Goal: Contribute content: Add original content to the website for others to see

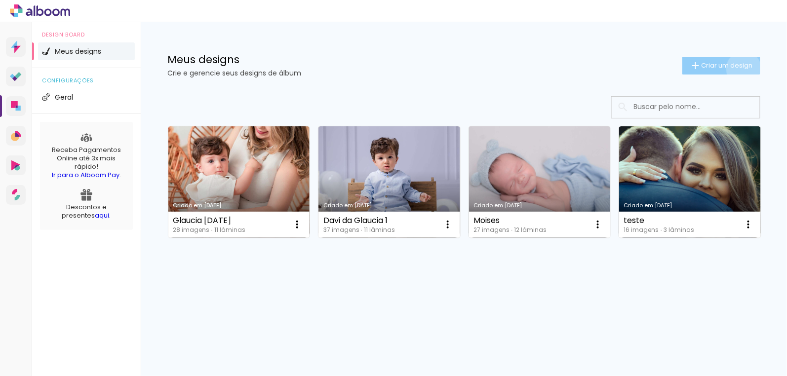
click at [742, 69] on span "Criar um design" at bounding box center [727, 65] width 51 height 6
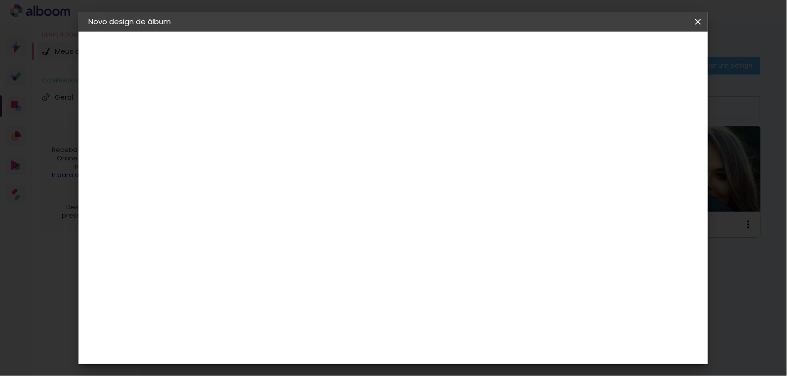
click at [250, 134] on input at bounding box center [250, 132] width 0 height 15
type input "f"
type input "Fraan"
type paper-input "Fraan"
click at [0, 0] on slot "Avançar" at bounding box center [0, 0] width 0 height 0
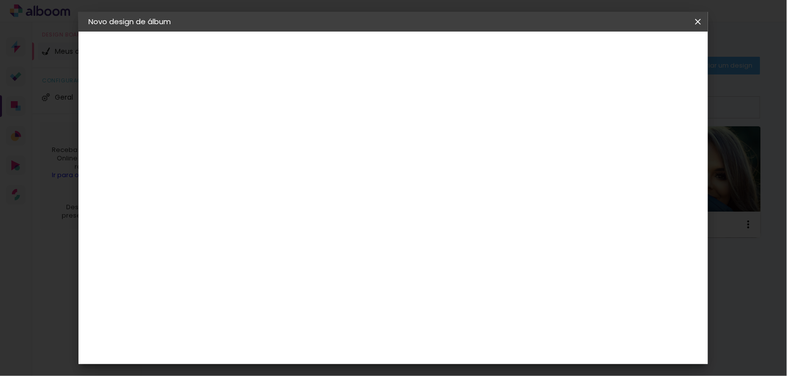
scroll to position [1750, 0]
click at [0, 0] on slot "Avançar" at bounding box center [0, 0] width 0 height 0
click at [353, 341] on span "25 × 25 cm" at bounding box center [335, 351] width 37 height 20
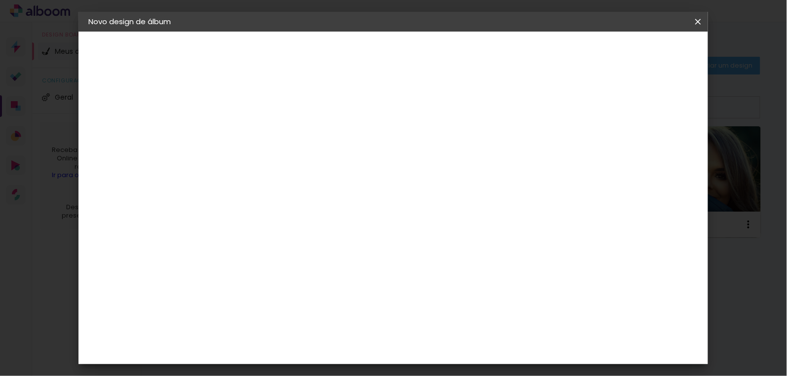
click at [411, 57] on paper-button "Avançar" at bounding box center [386, 52] width 48 height 17
click at [553, 54] on span "Iniciar design" at bounding box center [530, 52] width 45 height 7
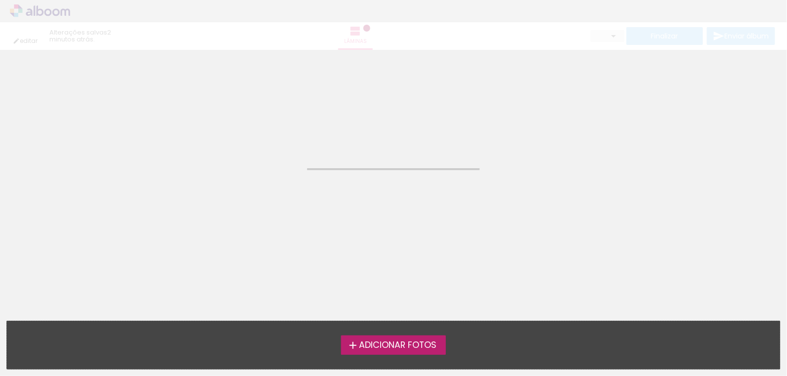
click at [415, 341] on span "Adicionar Fotos" at bounding box center [398, 345] width 78 height 9
click at [0, 0] on input "file" at bounding box center [0, 0] width 0 height 0
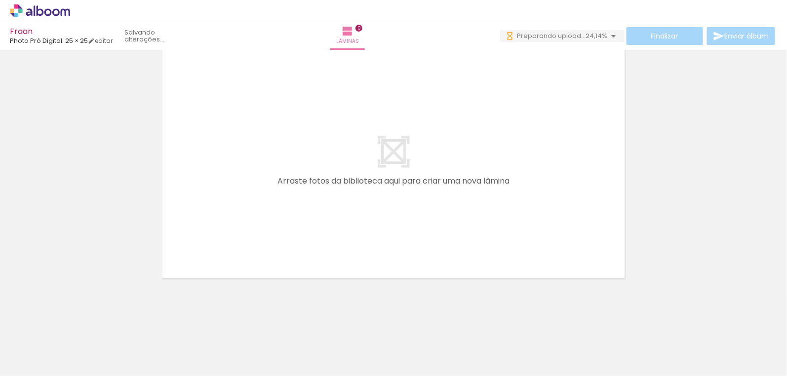
click at [621, 92] on quentale-layouter at bounding box center [393, 164] width 467 height 233
click at [176, 360] on div at bounding box center [154, 343] width 44 height 44
click at [176, 343] on div at bounding box center [154, 343] width 44 height 44
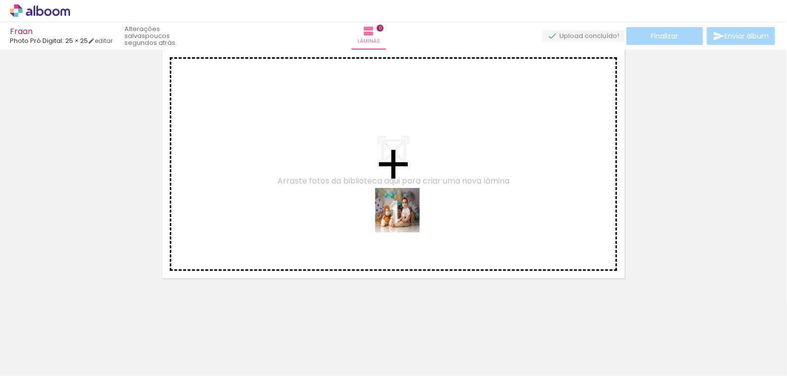
drag, startPoint x: 405, startPoint y: 218, endPoint x: 409, endPoint y: 211, distance: 8.0
click at [405, 202] on quentale-workspace at bounding box center [393, 188] width 787 height 376
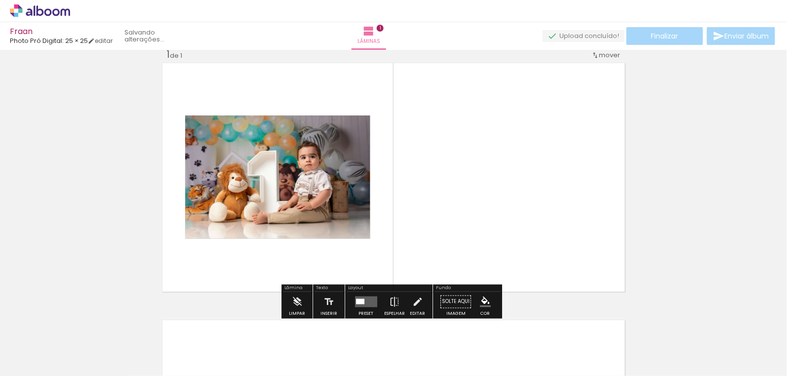
scroll to position [12, 0]
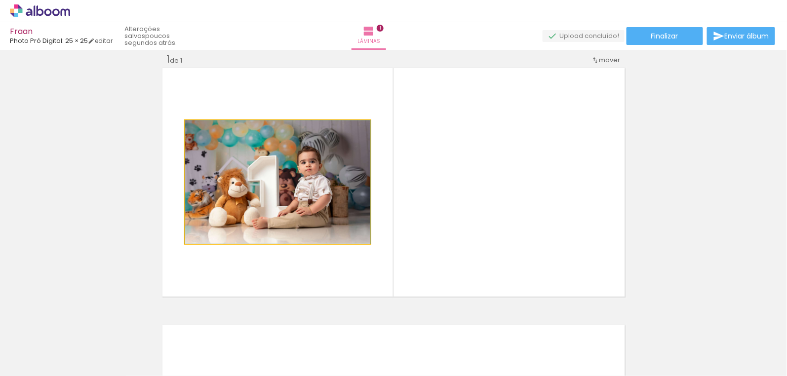
click at [312, 214] on quentale-photo at bounding box center [277, 181] width 185 height 123
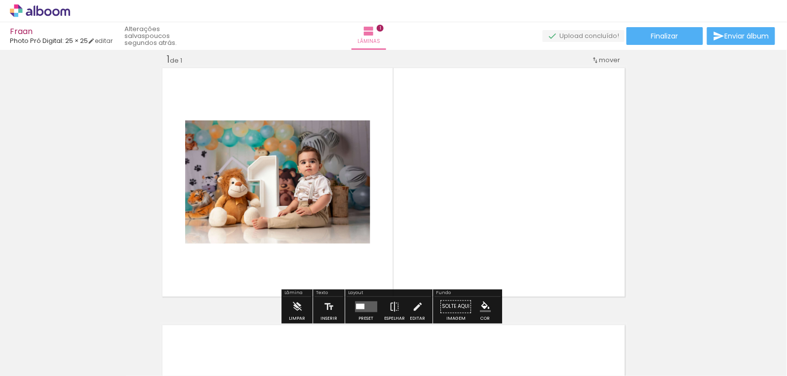
click at [313, 214] on quentale-photo at bounding box center [277, 181] width 185 height 123
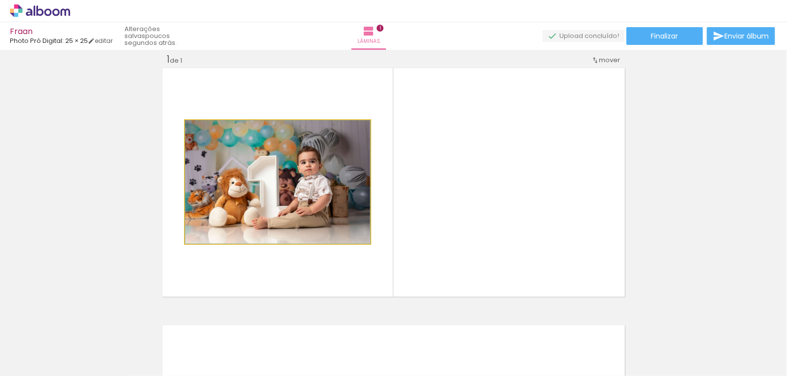
click at [315, 213] on quentale-photo at bounding box center [277, 181] width 185 height 123
click at [316, 213] on quentale-photo at bounding box center [277, 181] width 185 height 123
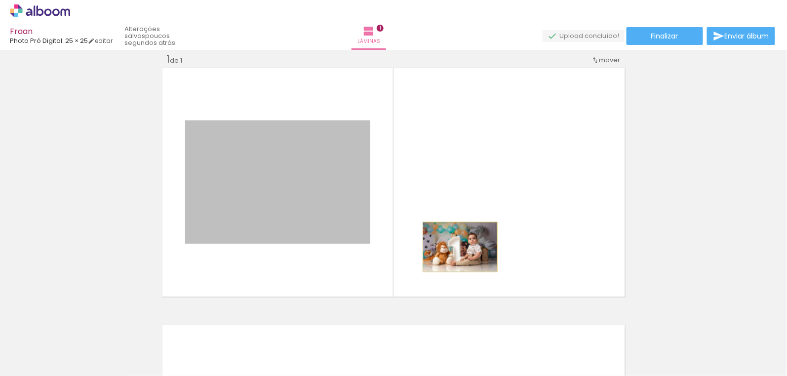
drag, startPoint x: 317, startPoint y: 213, endPoint x: 457, endPoint y: 247, distance: 144.3
click at [457, 247] on quentale-layouter at bounding box center [393, 182] width 467 height 233
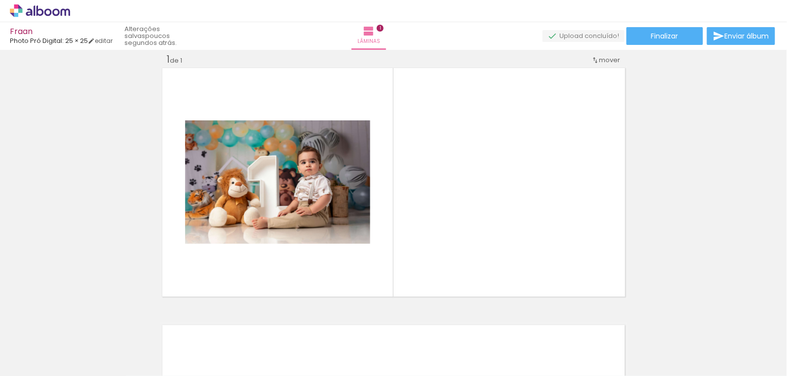
scroll to position [0, 761]
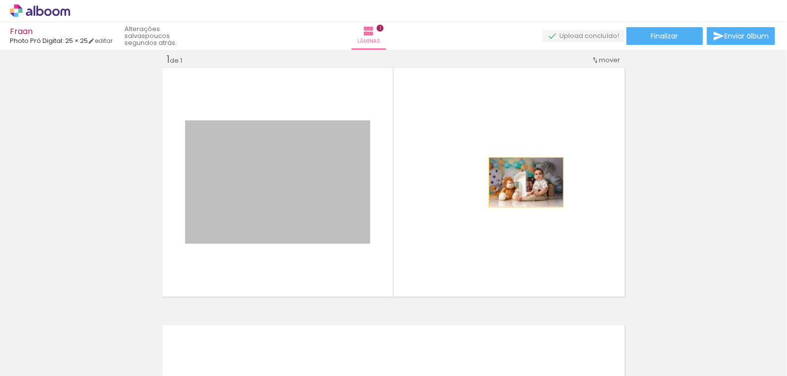
drag, startPoint x: 427, startPoint y: 179, endPoint x: 533, endPoint y: 184, distance: 106.3
click at [533, 184] on quentale-layouter at bounding box center [393, 182] width 467 height 233
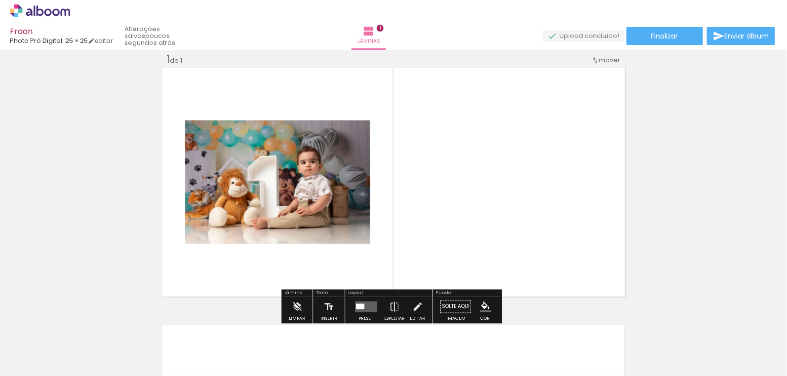
click at [356, 311] on quentale-layouter at bounding box center [366, 307] width 22 height 11
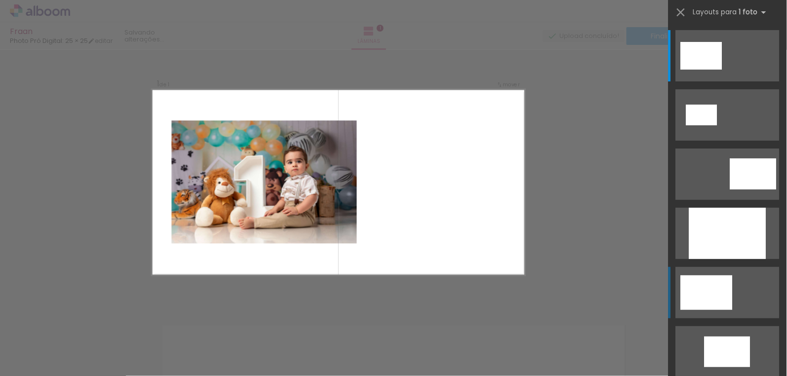
drag, startPoint x: 718, startPoint y: 290, endPoint x: 726, endPoint y: 299, distance: 12.3
click at [718, 259] on div at bounding box center [727, 233] width 77 height 51
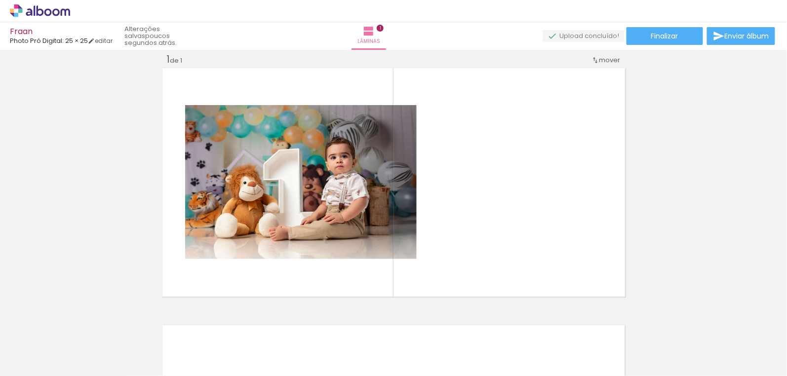
scroll to position [0, 0]
click at [132, 355] on div at bounding box center [154, 343] width 44 height 44
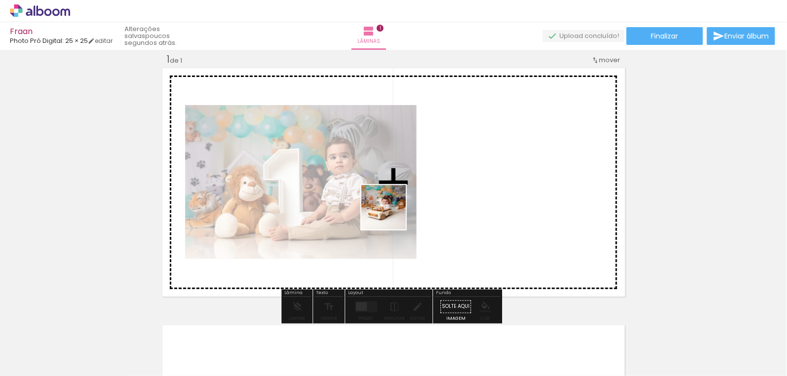
drag, startPoint x: 112, startPoint y: 348, endPoint x: 396, endPoint y: 214, distance: 314.5
click at [396, 214] on quentale-workspace at bounding box center [393, 188] width 787 height 376
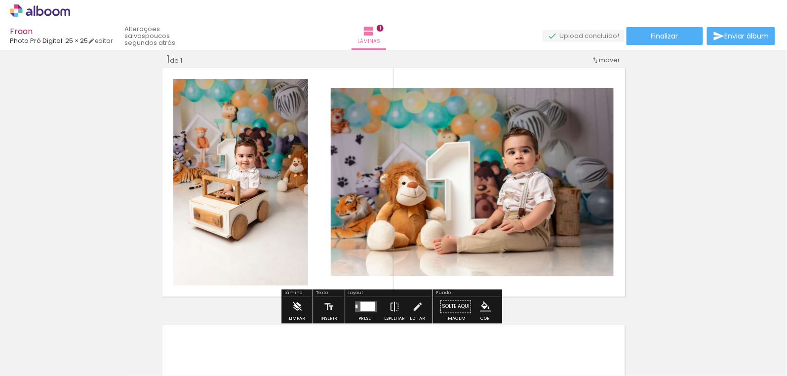
click at [299, 308] on iron-icon at bounding box center [297, 307] width 11 height 20
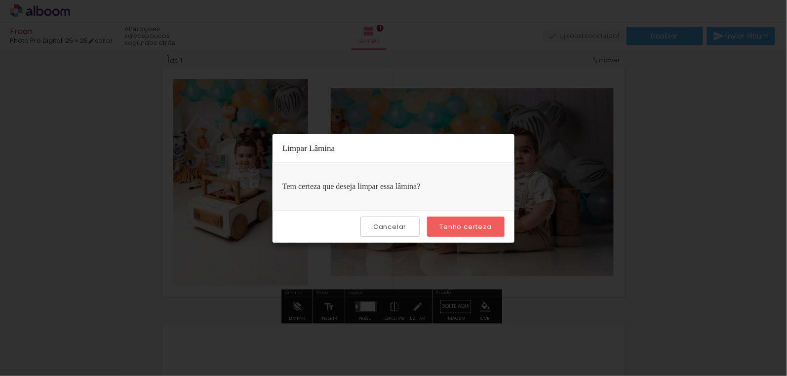
click at [501, 226] on paper-button "Tenho certeza" at bounding box center [466, 227] width 78 height 20
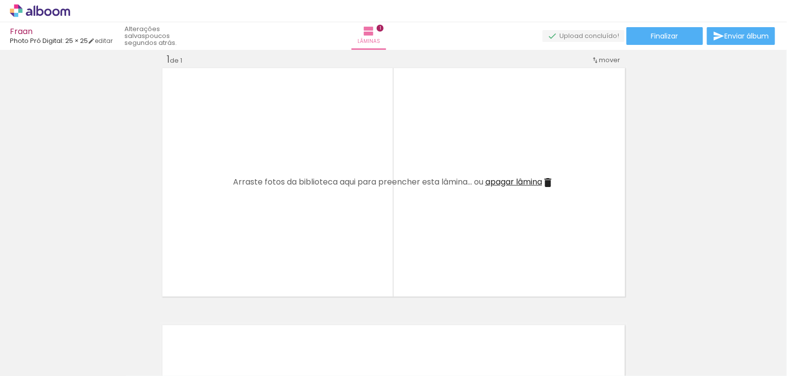
click at [158, 358] on div at bounding box center [154, 342] width 49 height 49
drag, startPoint x: 161, startPoint y: 350, endPoint x: 479, endPoint y: 199, distance: 351.6
click at [479, 196] on quentale-workspace at bounding box center [393, 188] width 787 height 376
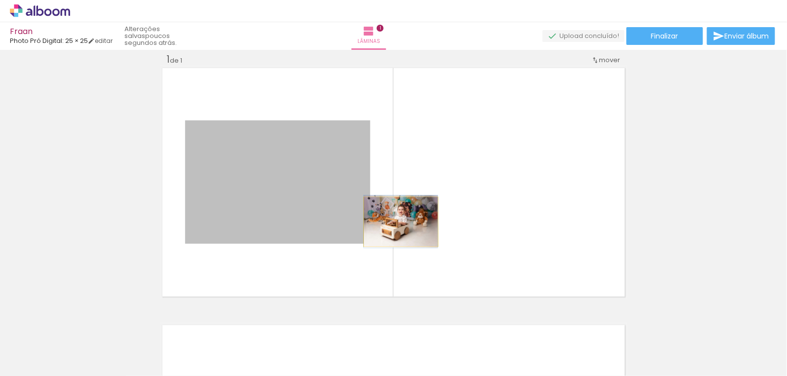
drag, startPoint x: 309, startPoint y: 222, endPoint x: 397, endPoint y: 222, distance: 88.9
click at [397, 222] on quentale-layouter at bounding box center [393, 182] width 467 height 233
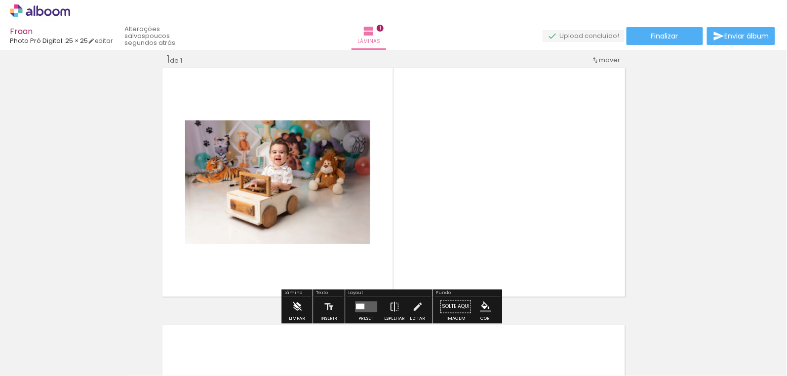
click at [300, 307] on iron-icon at bounding box center [297, 307] width 11 height 20
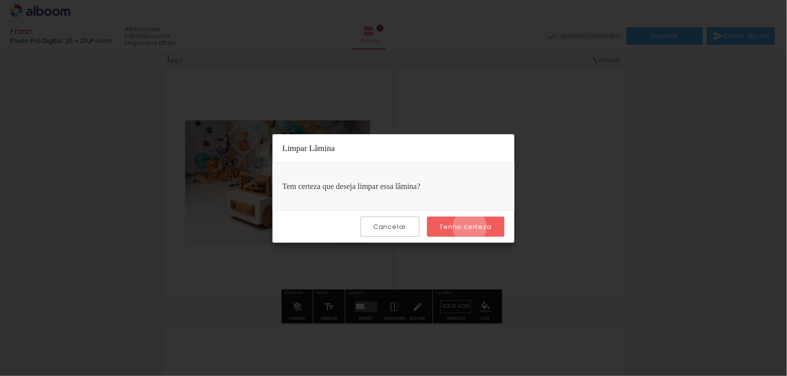
click at [0, 0] on slot "Tenho certeza" at bounding box center [0, 0] width 0 height 0
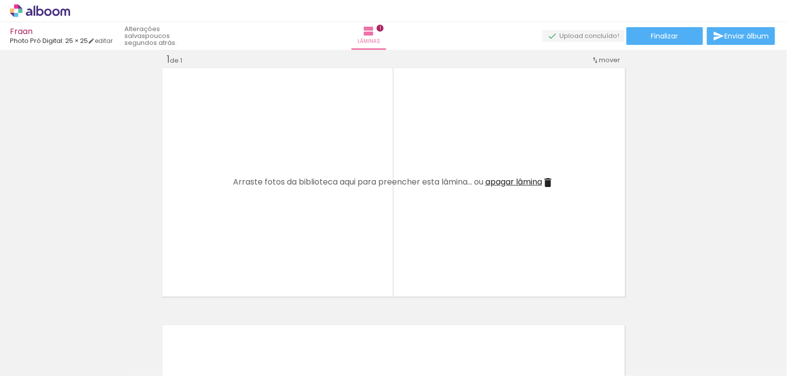
click at [176, 359] on div at bounding box center [154, 343] width 44 height 44
click at [176, 350] on div at bounding box center [154, 343] width 44 height 44
drag, startPoint x: 268, startPoint y: 344, endPoint x: 334, endPoint y: 205, distance: 153.5
click at [334, 205] on quentale-workspace at bounding box center [393, 188] width 787 height 376
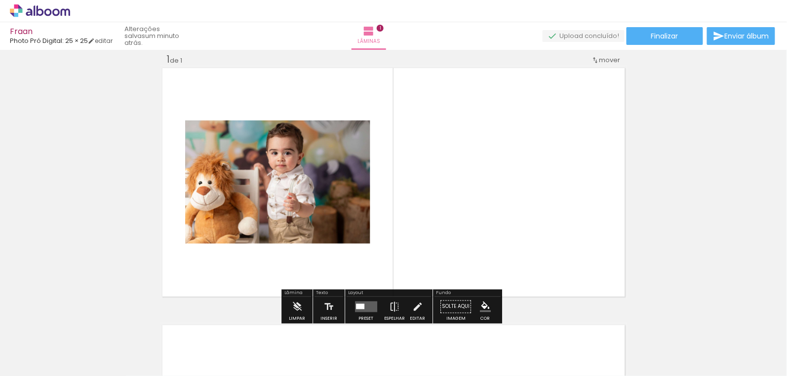
click at [282, 233] on quentale-photo at bounding box center [277, 181] width 185 height 123
click at [294, 305] on iron-icon at bounding box center [297, 307] width 11 height 20
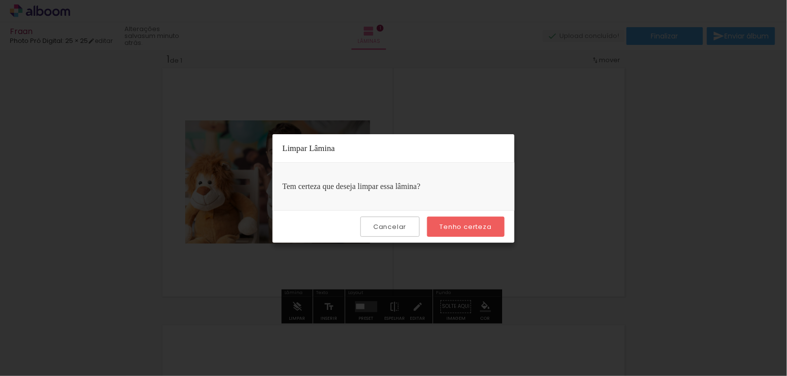
click at [0, 0] on slot "Tenho certeza" at bounding box center [0, 0] width 0 height 0
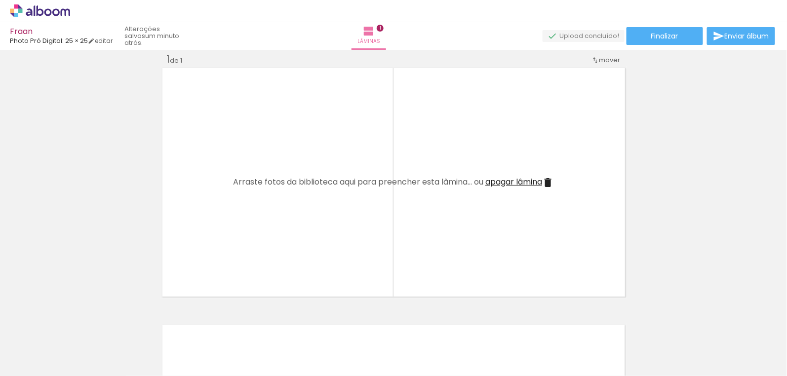
click at [176, 346] on div at bounding box center [154, 343] width 44 height 44
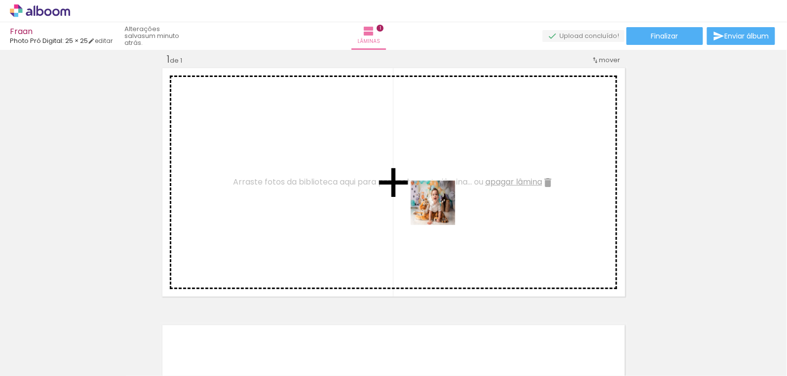
drag, startPoint x: 604, startPoint y: 342, endPoint x: 440, endPoint y: 210, distance: 210.8
click at [440, 210] on quentale-workspace at bounding box center [393, 188] width 787 height 376
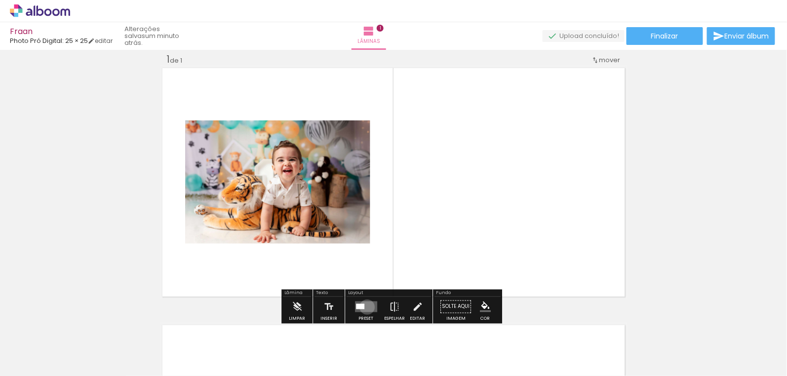
click at [365, 307] on quentale-layouter at bounding box center [366, 307] width 22 height 11
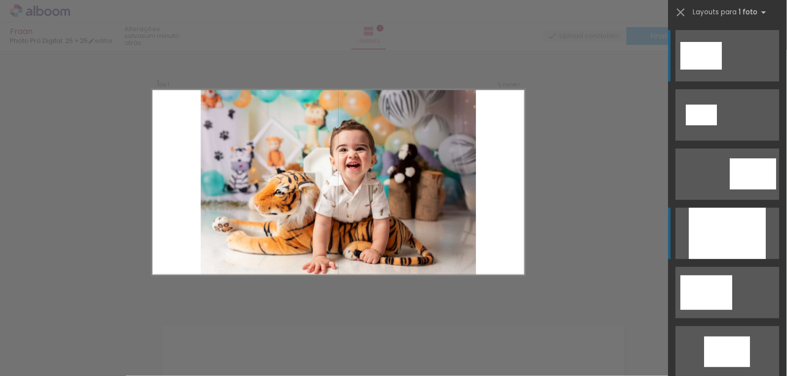
click at [694, 234] on div at bounding box center [727, 233] width 77 height 51
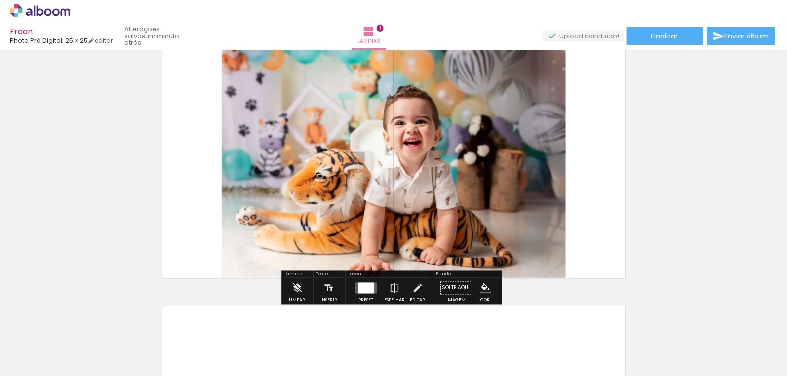
scroll to position [57, 0]
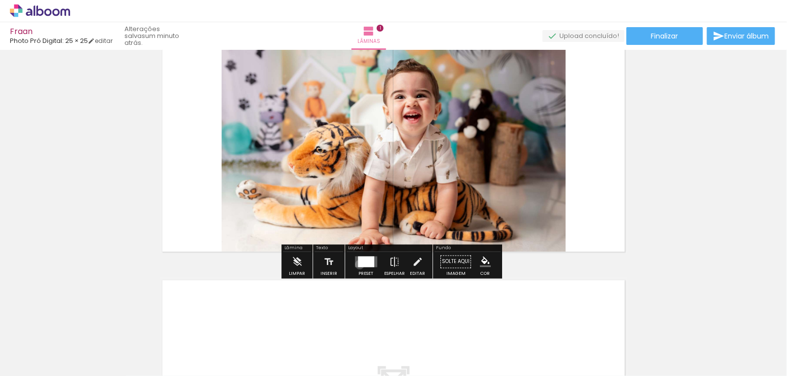
click at [358, 264] on div at bounding box center [366, 262] width 16 height 11
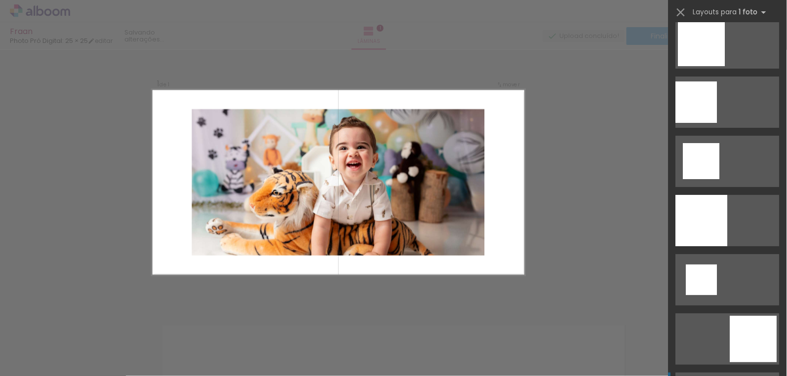
scroll to position [1210, 0]
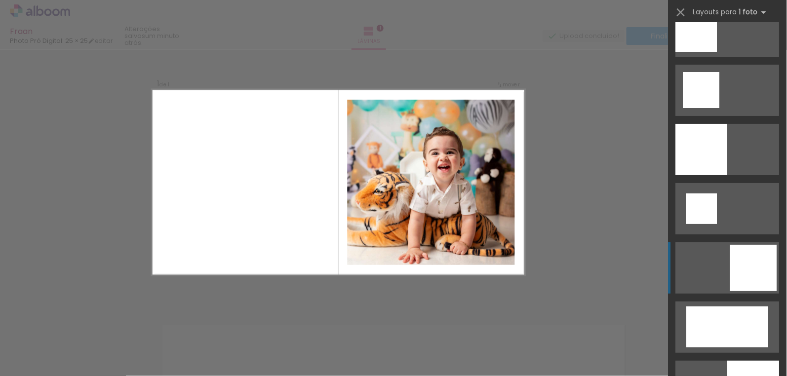
click at [735, 283] on div at bounding box center [753, 268] width 47 height 46
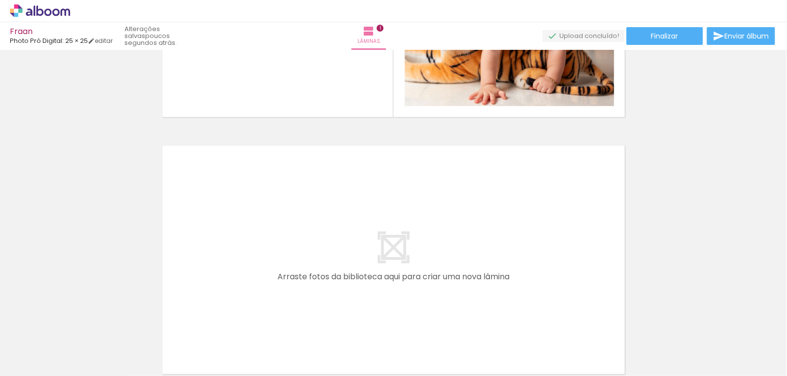
scroll to position [288, 0]
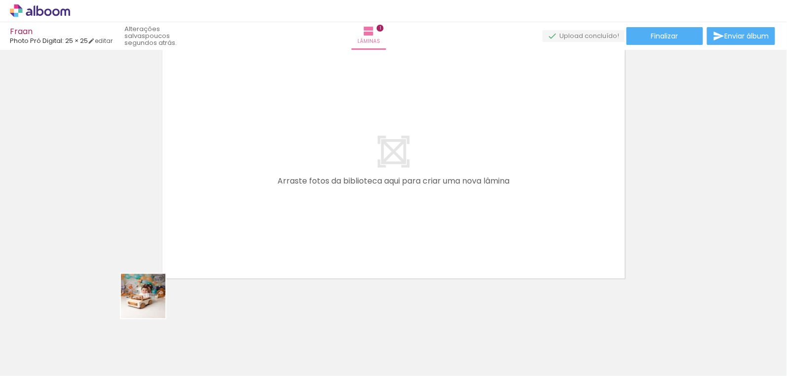
drag, startPoint x: 98, startPoint y: 359, endPoint x: 265, endPoint y: 229, distance: 211.1
click at [265, 229] on quentale-workspace at bounding box center [393, 188] width 787 height 376
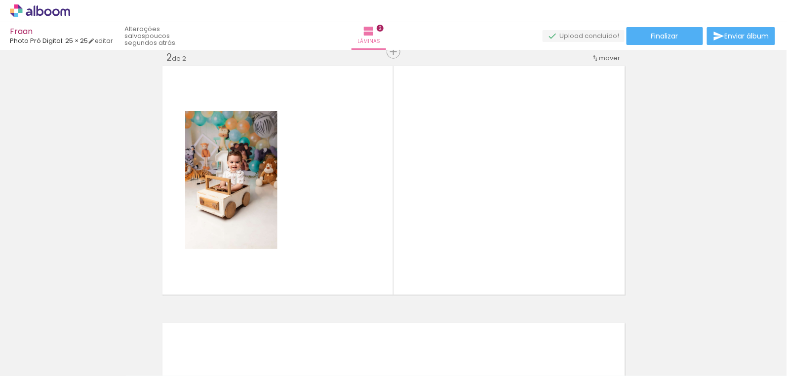
scroll to position [270, 0]
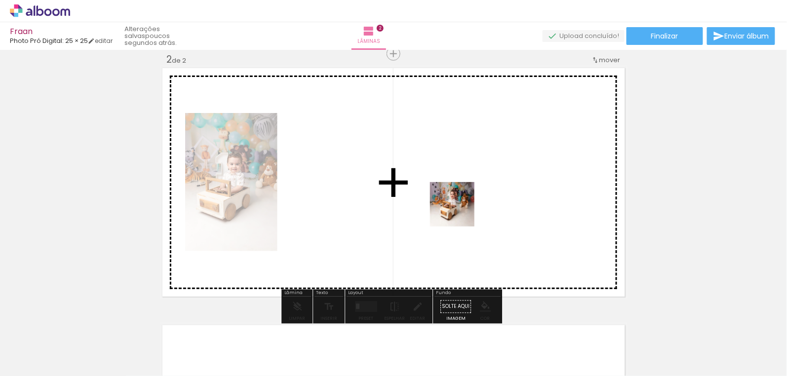
drag, startPoint x: 162, startPoint y: 355, endPoint x: 460, endPoint y: 212, distance: 329.7
click at [460, 212] on quentale-workspace at bounding box center [393, 188] width 787 height 376
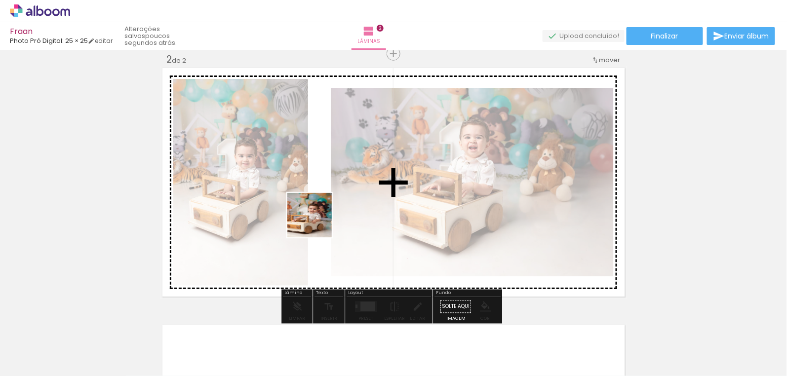
drag, startPoint x: 218, startPoint y: 353, endPoint x: 317, endPoint y: 223, distance: 163.5
click at [317, 223] on quentale-workspace at bounding box center [393, 188] width 787 height 376
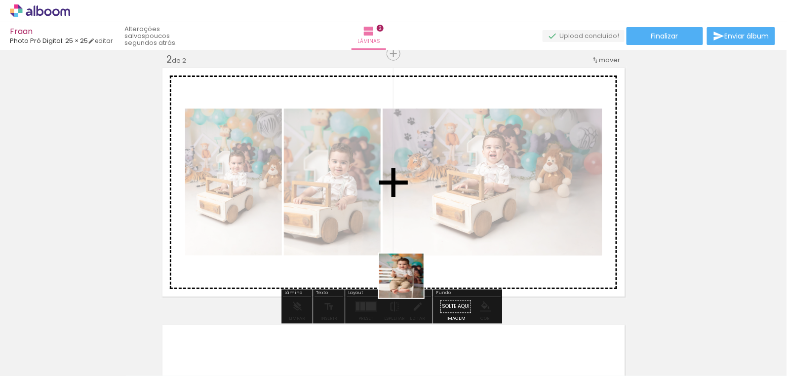
drag, startPoint x: 330, startPoint y: 357, endPoint x: 410, endPoint y: 275, distance: 115.2
click at [410, 275] on quentale-workspace at bounding box center [393, 188] width 787 height 376
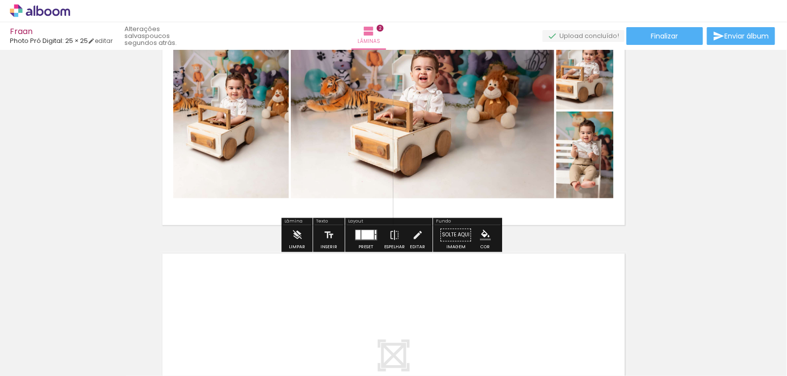
scroll to position [359, 0]
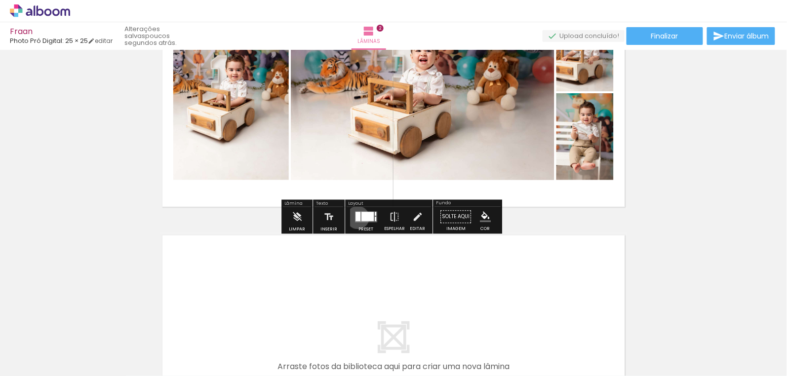
click at [356, 217] on div at bounding box center [358, 216] width 5 height 9
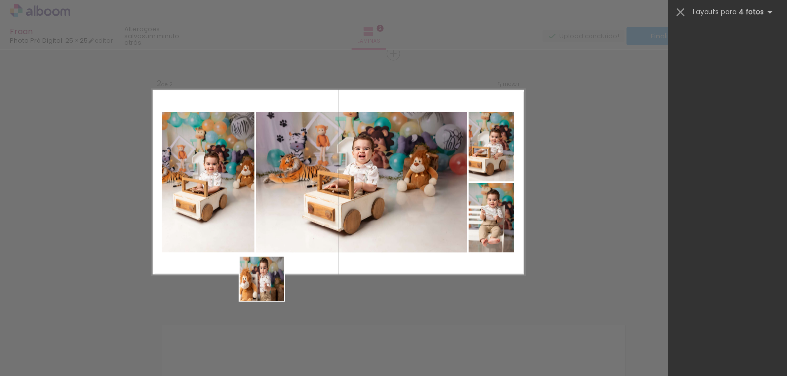
scroll to position [0, 0]
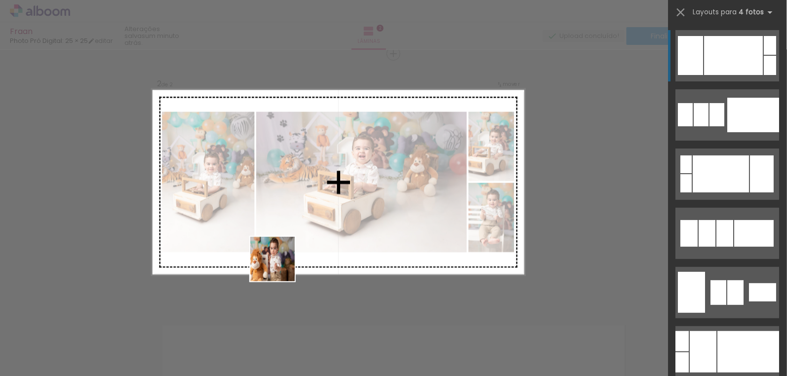
drag, startPoint x: 267, startPoint y: 349, endPoint x: 280, endPoint y: 267, distance: 83.0
click at [280, 267] on quentale-workspace at bounding box center [393, 188] width 787 height 376
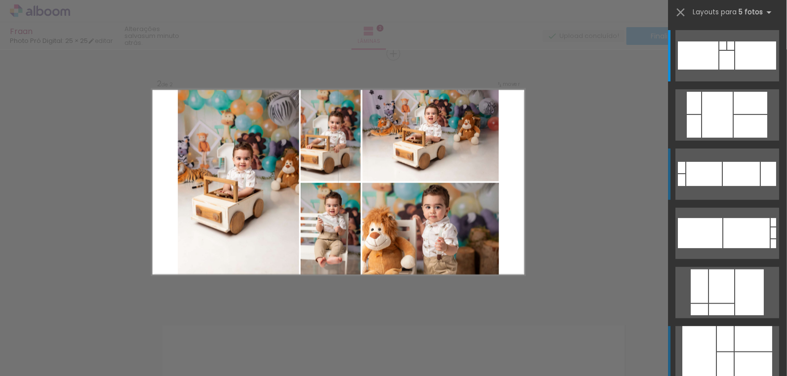
click at [702, 138] on div at bounding box center [694, 126] width 14 height 23
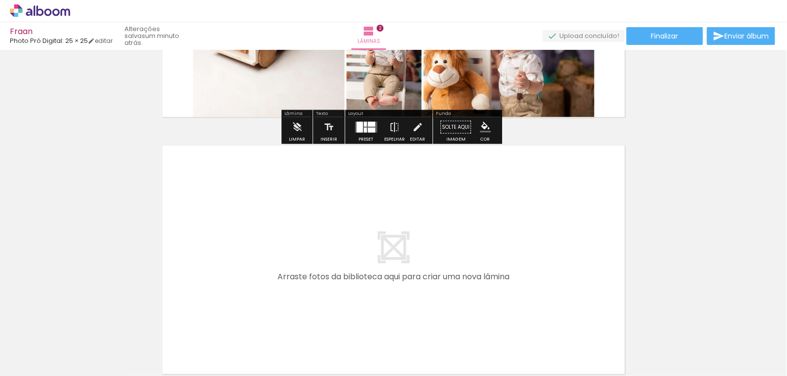
scroll to position [539, 0]
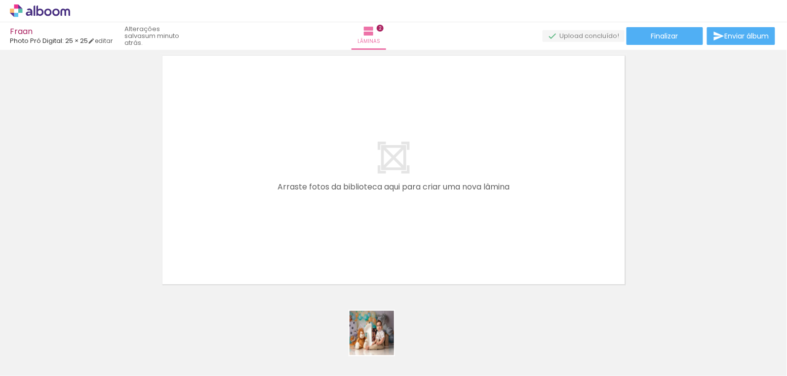
drag, startPoint x: 379, startPoint y: 341, endPoint x: 413, endPoint y: 332, distance: 35.2
click at [356, 222] on quentale-workspace at bounding box center [393, 188] width 787 height 376
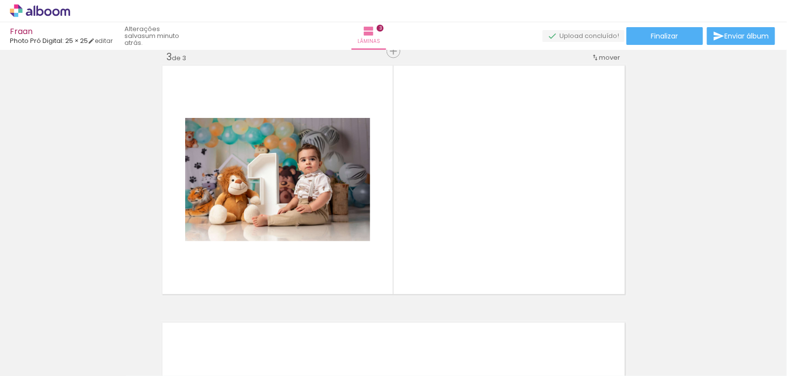
scroll to position [527, 0]
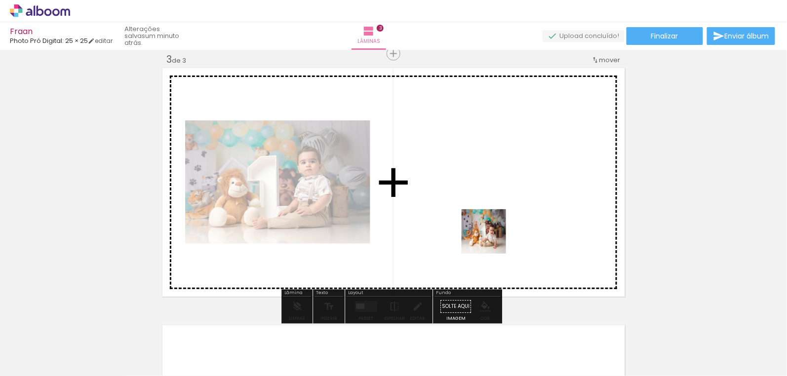
drag, startPoint x: 428, startPoint y: 351, endPoint x: 519, endPoint y: 326, distance: 95.1
click at [500, 232] on quentale-workspace at bounding box center [393, 188] width 787 height 376
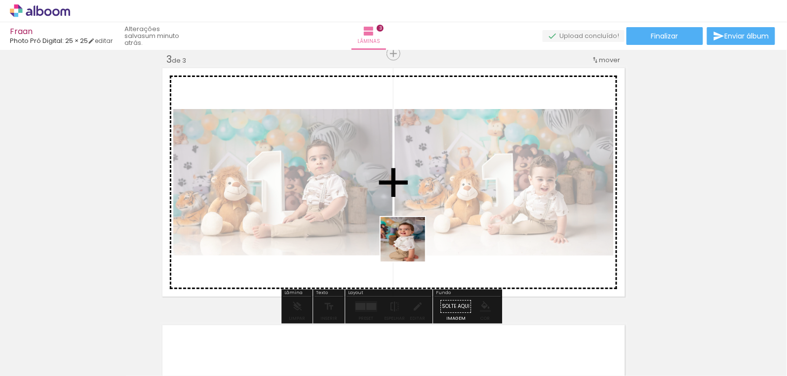
drag, startPoint x: 492, startPoint y: 361, endPoint x: 410, endPoint y: 246, distance: 140.6
click at [410, 246] on quentale-workspace at bounding box center [393, 188] width 787 height 376
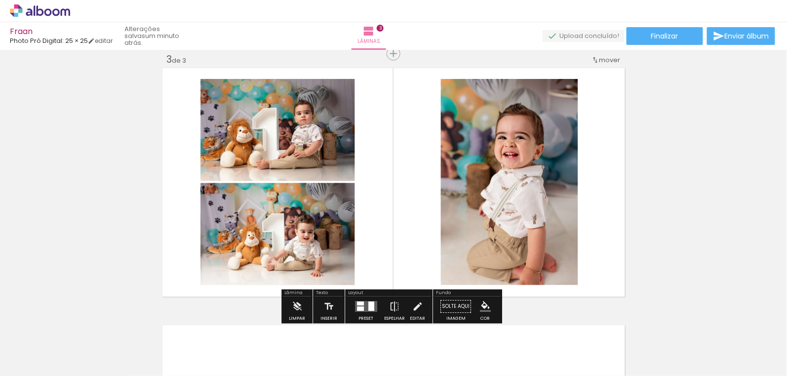
click at [371, 305] on div at bounding box center [371, 306] width 6 height 9
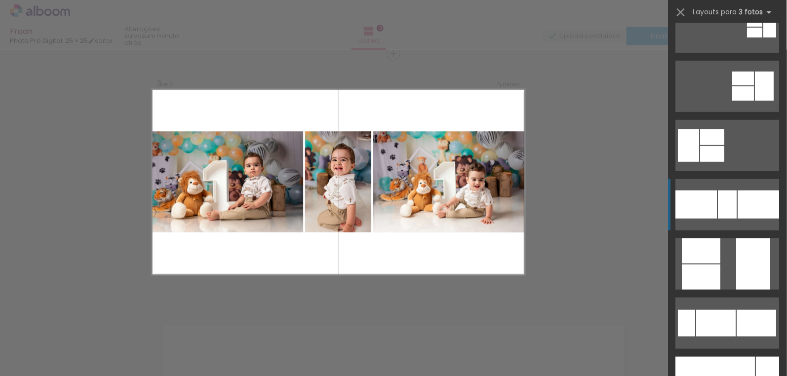
scroll to position [179, 0]
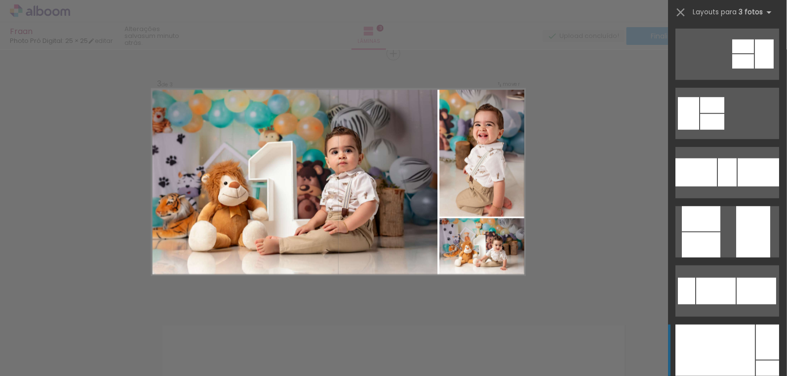
click at [729, 338] on div at bounding box center [715, 350] width 79 height 51
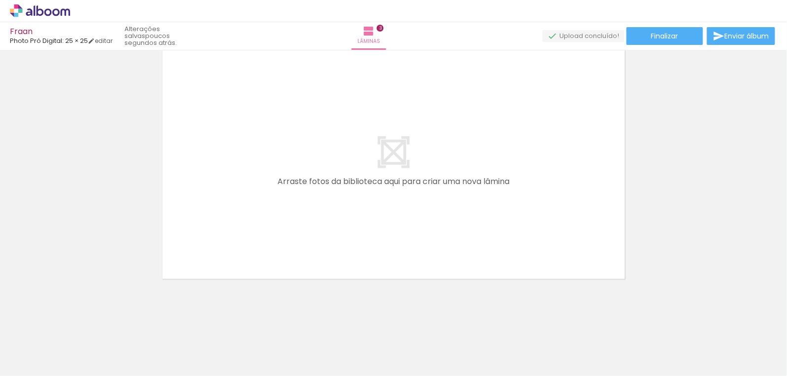
scroll to position [802, 0]
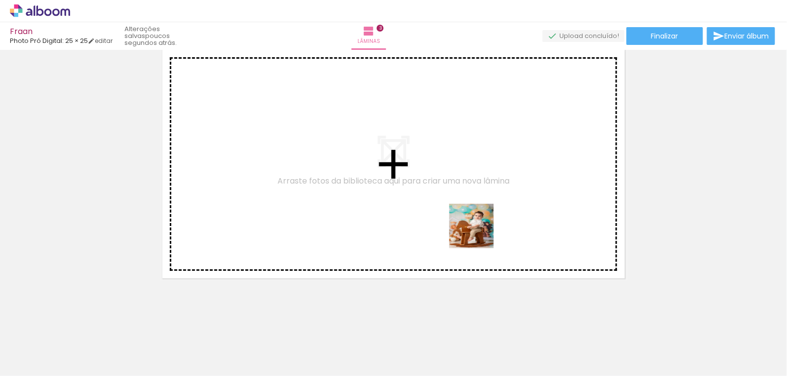
drag, startPoint x: 628, startPoint y: 354, endPoint x: 662, endPoint y: 353, distance: 34.1
click at [479, 233] on quentale-workspace at bounding box center [393, 188] width 787 height 376
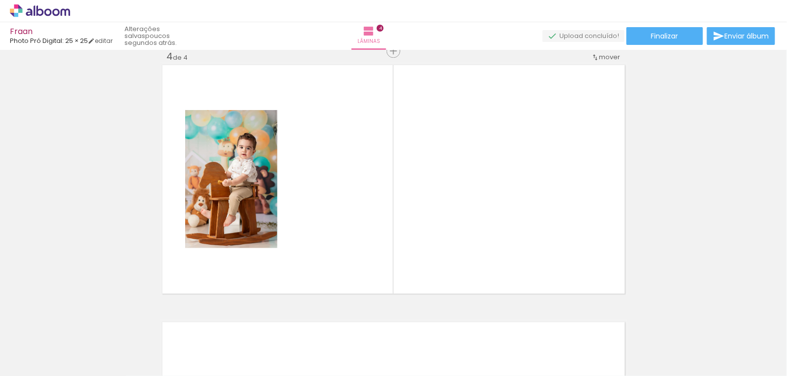
scroll to position [784, 0]
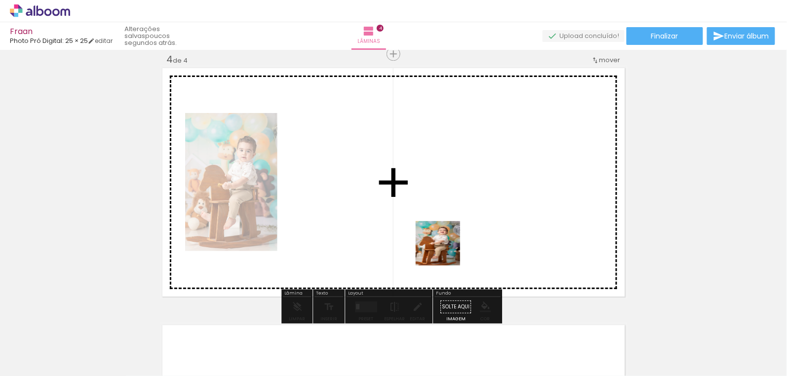
drag, startPoint x: 698, startPoint y: 355, endPoint x: 526, endPoint y: 289, distance: 184.6
click at [416, 230] on quentale-workspace at bounding box center [393, 188] width 787 height 376
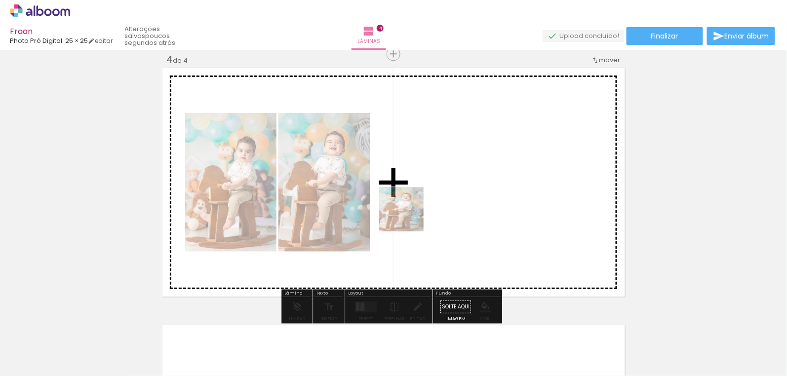
drag, startPoint x: 699, startPoint y: 356, endPoint x: 398, endPoint y: 205, distance: 336.3
click at [398, 205] on quentale-workspace at bounding box center [393, 188] width 787 height 376
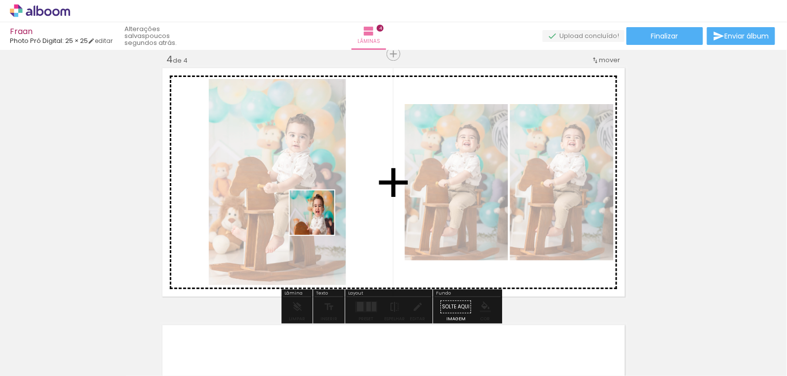
drag, startPoint x: 754, startPoint y: 351, endPoint x: 345, endPoint y: 223, distance: 429.3
click at [345, 223] on quentale-workspace at bounding box center [393, 188] width 787 height 376
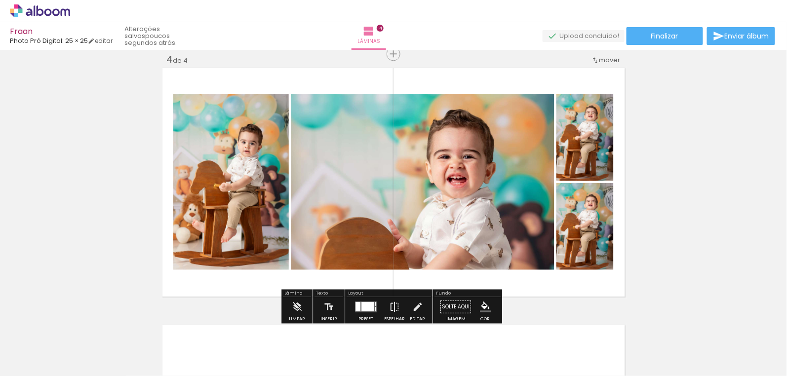
click at [363, 307] on div at bounding box center [367, 306] width 12 height 9
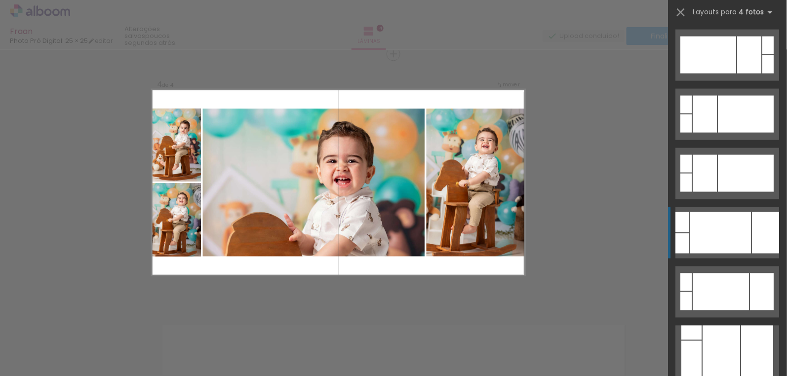
scroll to position [538, 0]
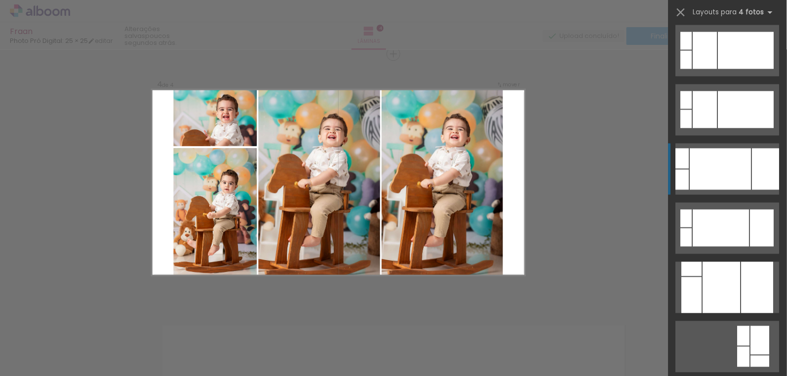
click at [735, 276] on div at bounding box center [722, 287] width 38 height 51
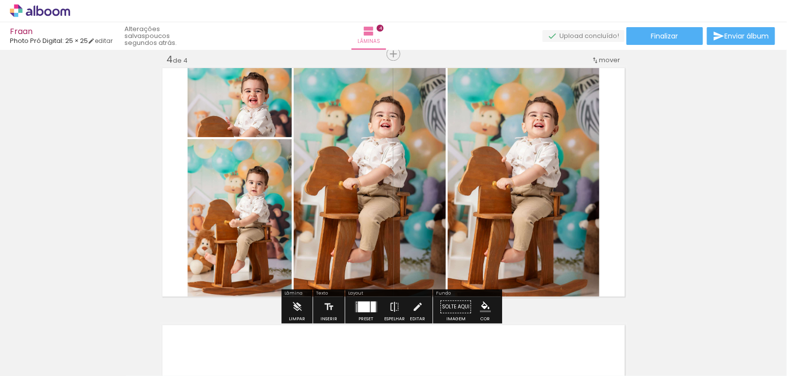
click at [374, 206] on quentale-photo at bounding box center [370, 182] width 152 height 233
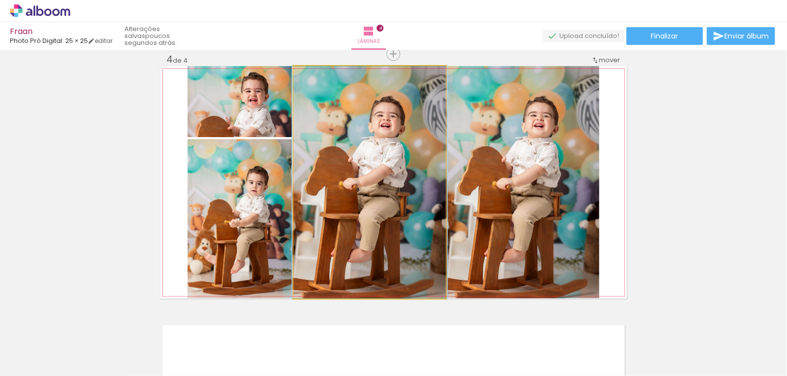
click at [349, 174] on quentale-photo at bounding box center [370, 182] width 152 height 233
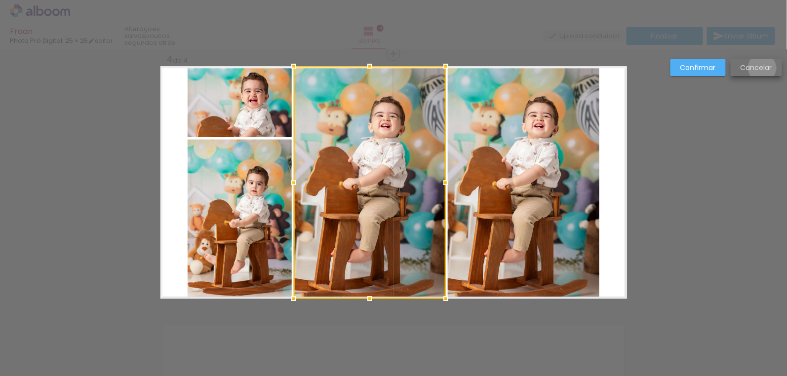
click at [0, 0] on slot "Cancelar" at bounding box center [0, 0] width 0 height 0
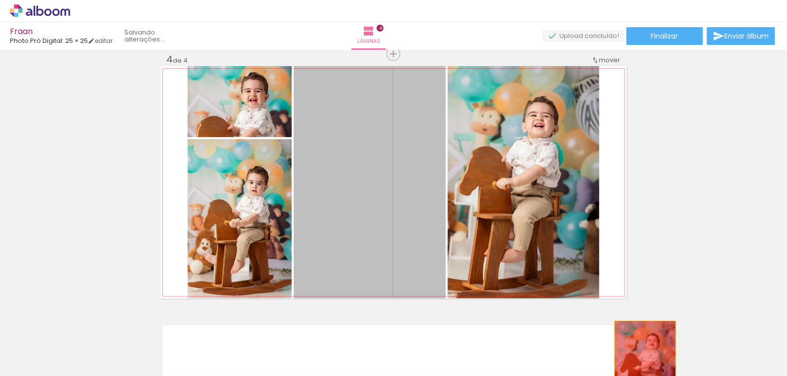
drag, startPoint x: 370, startPoint y: 222, endPoint x: 642, endPoint y: 367, distance: 308.2
click at [642, 367] on quentale-workspace at bounding box center [393, 188] width 787 height 376
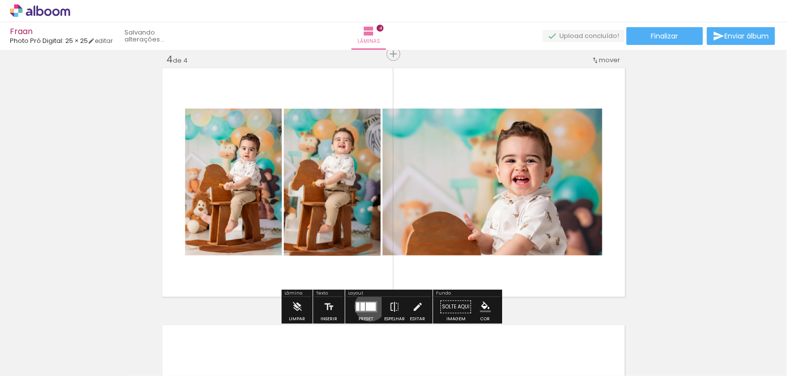
click at [368, 306] on div at bounding box center [371, 307] width 10 height 8
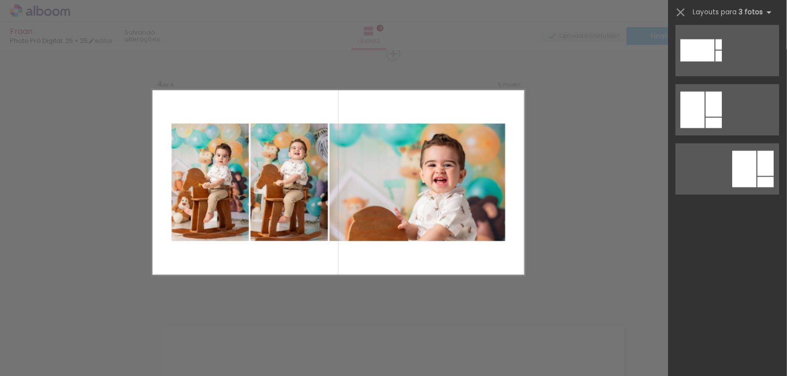
scroll to position [0, 0]
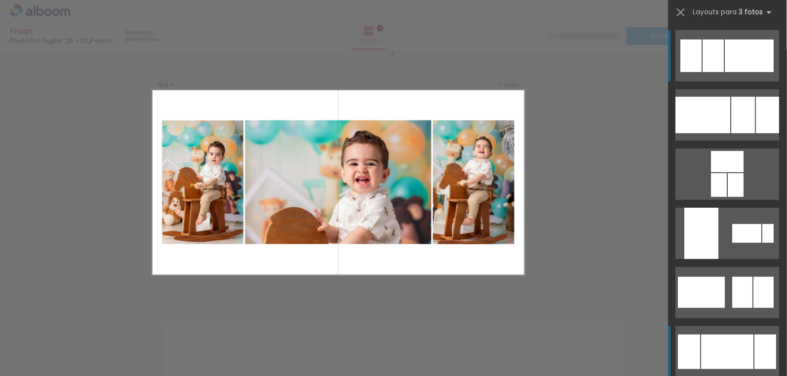
click at [710, 354] on div at bounding box center [728, 352] width 52 height 35
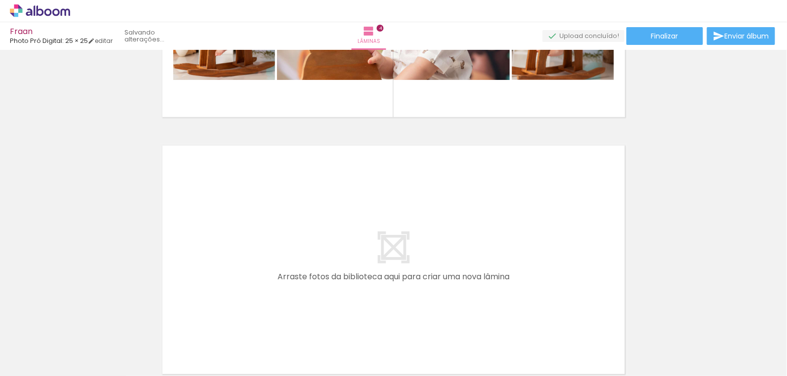
scroll to position [0, 323]
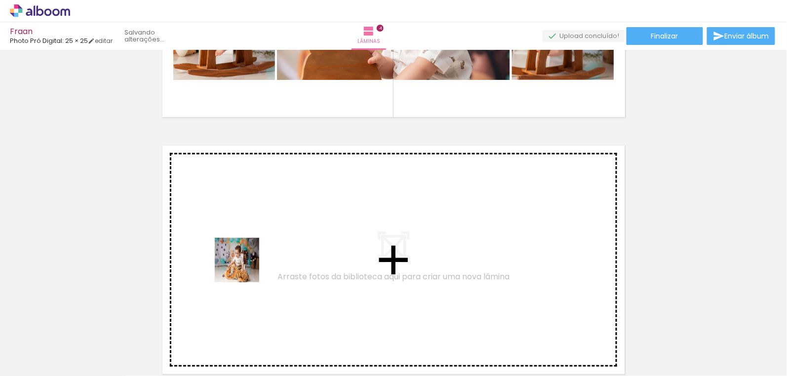
drag, startPoint x: 223, startPoint y: 351, endPoint x: 588, endPoint y: 344, distance: 365.0
click at [253, 242] on quentale-workspace at bounding box center [393, 188] width 787 height 376
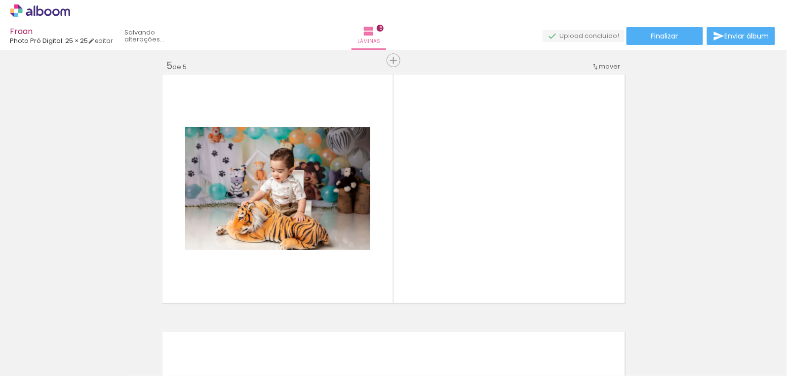
scroll to position [1041, 0]
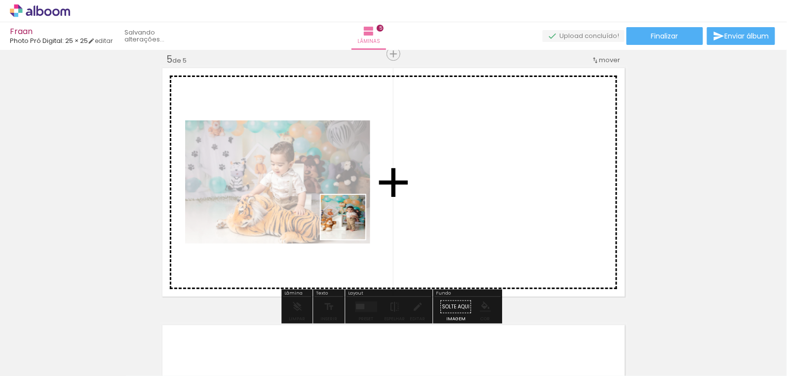
drag, startPoint x: 502, startPoint y: 356, endPoint x: 350, endPoint y: 224, distance: 201.6
click at [350, 224] on quentale-workspace at bounding box center [393, 188] width 787 height 376
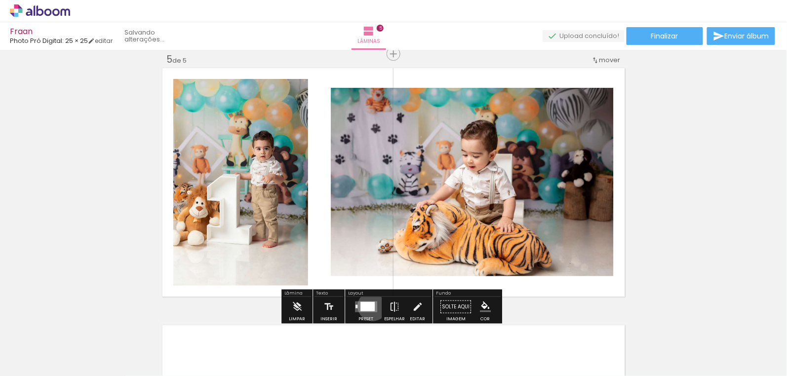
click at [370, 306] on div at bounding box center [367, 306] width 14 height 9
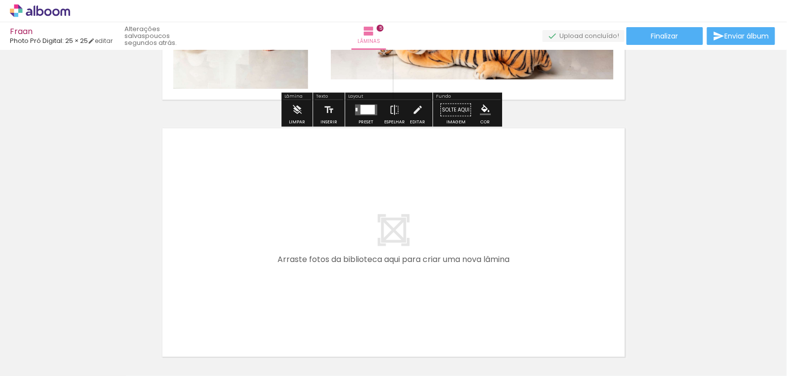
scroll to position [1311, 0]
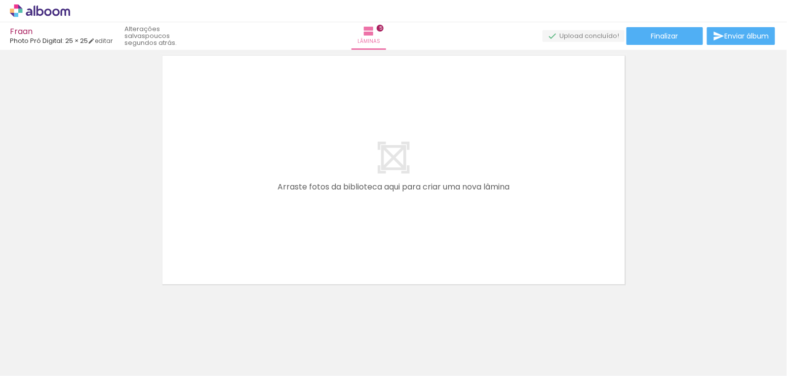
click at [670, 357] on div at bounding box center [692, 343] width 44 height 44
drag, startPoint x: 146, startPoint y: 357, endPoint x: 304, endPoint y: 223, distance: 207.4
click at [304, 223] on quentale-workspace at bounding box center [393, 188] width 787 height 376
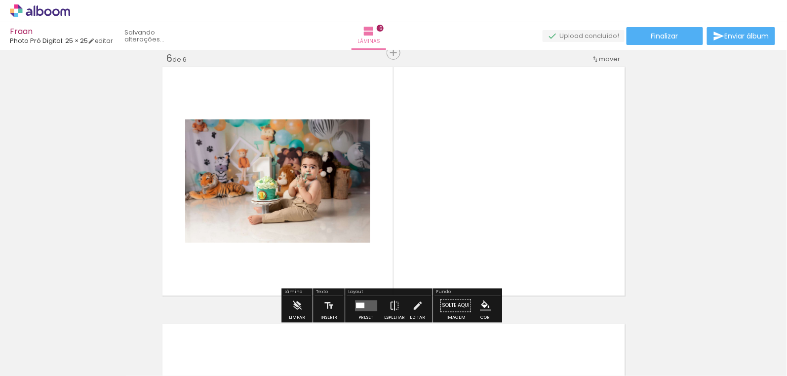
scroll to position [1299, 0]
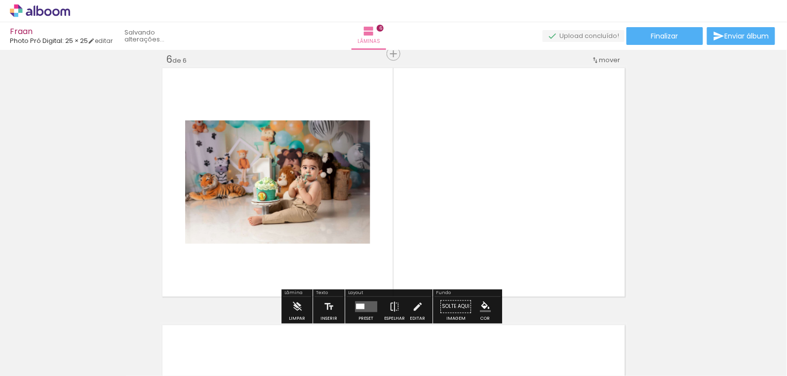
click at [369, 309] on quentale-layouter at bounding box center [366, 307] width 22 height 11
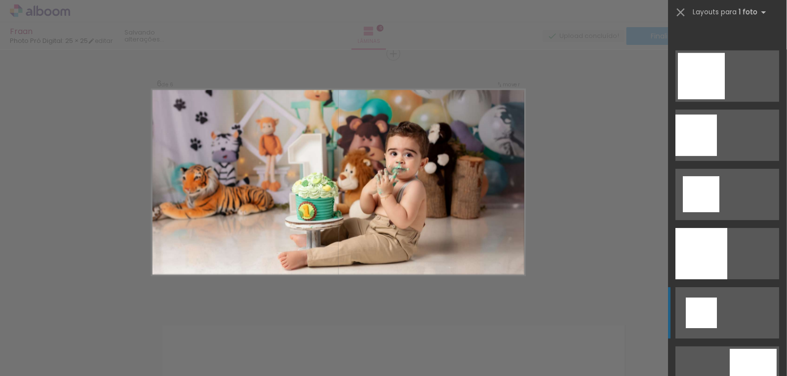
scroll to position [1212, 0]
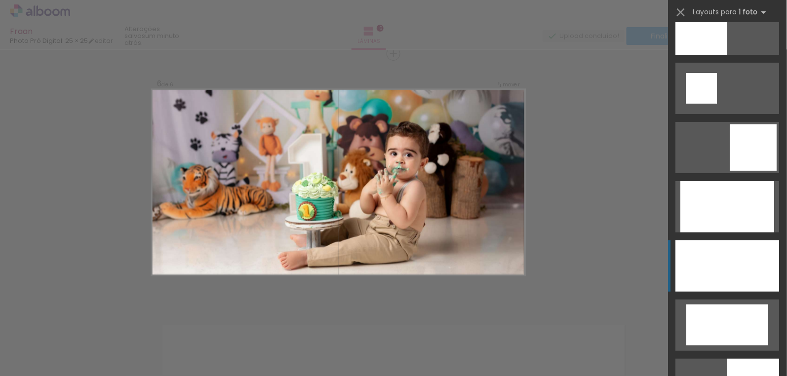
click at [725, 305] on div at bounding box center [728, 325] width 82 height 41
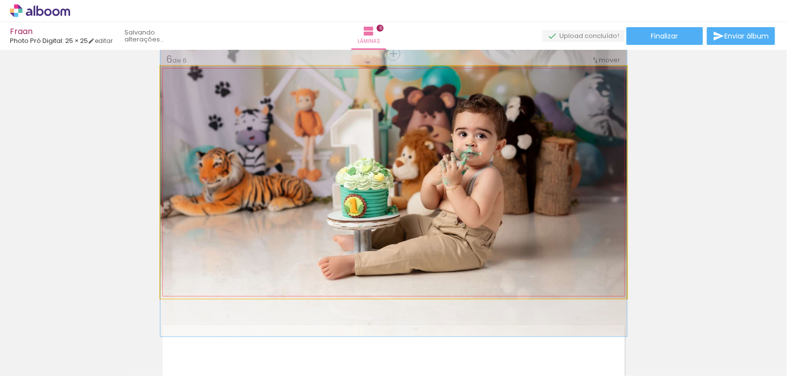
drag, startPoint x: 414, startPoint y: 179, endPoint x: 420, endPoint y: 167, distance: 13.7
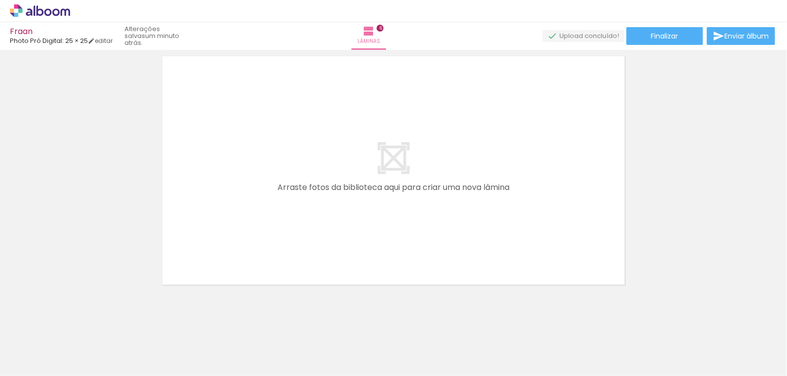
scroll to position [0, 537]
drag, startPoint x: 319, startPoint y: 314, endPoint x: 372, endPoint y: 373, distance: 79.8
click at [305, 209] on quentale-workspace at bounding box center [393, 188] width 787 height 376
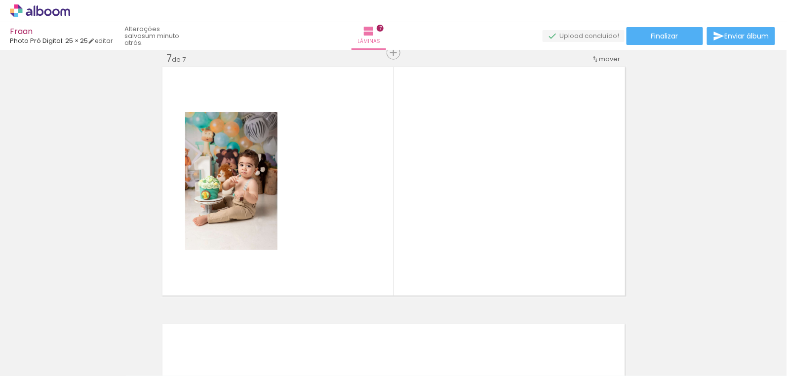
scroll to position [1556, 0]
drag, startPoint x: 380, startPoint y: 343, endPoint x: 330, endPoint y: 237, distance: 117.3
click at [330, 237] on quentale-workspace at bounding box center [393, 188] width 787 height 376
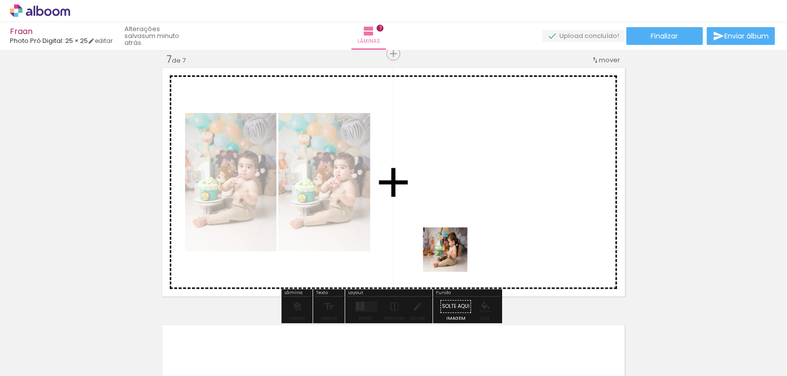
drag, startPoint x: 460, startPoint y: 359, endPoint x: 452, endPoint y: 239, distance: 119.7
click at [452, 239] on quentale-workspace at bounding box center [393, 188] width 787 height 376
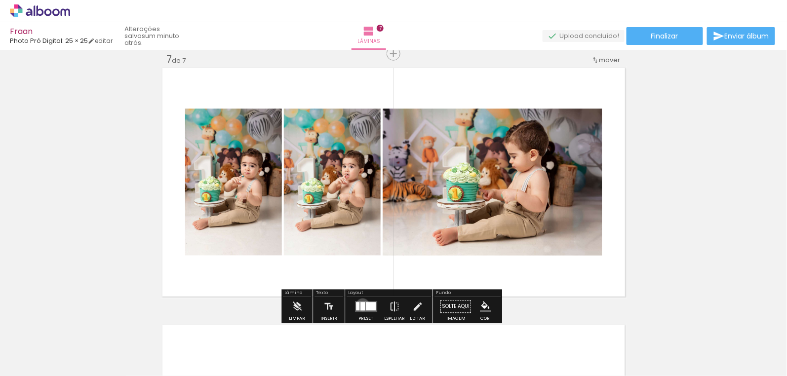
click at [360, 305] on div at bounding box center [362, 307] width 4 height 8
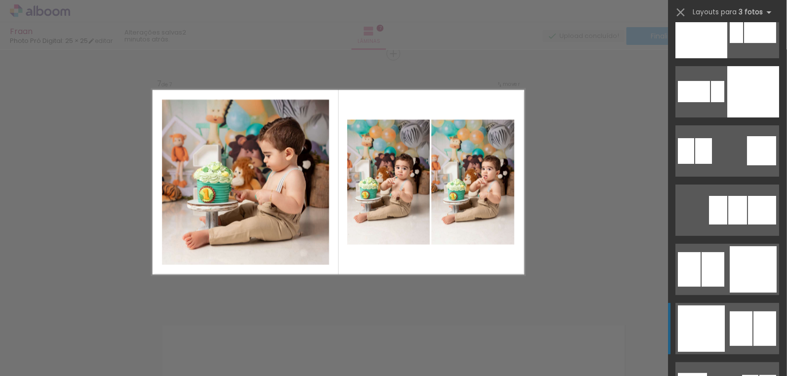
scroll to position [2379, 0]
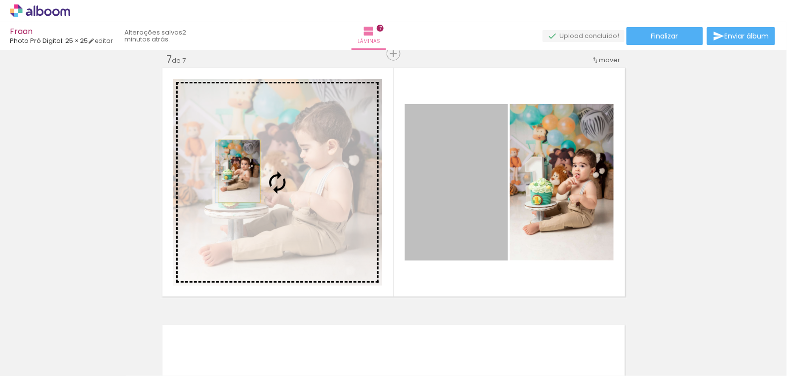
drag, startPoint x: 469, startPoint y: 211, endPoint x: 236, endPoint y: 171, distance: 236.0
click at [0, 0] on slot at bounding box center [0, 0] width 0 height 0
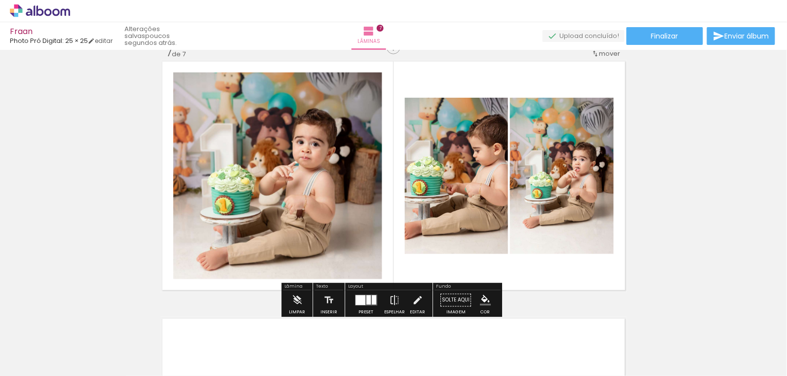
scroll to position [1786, 0]
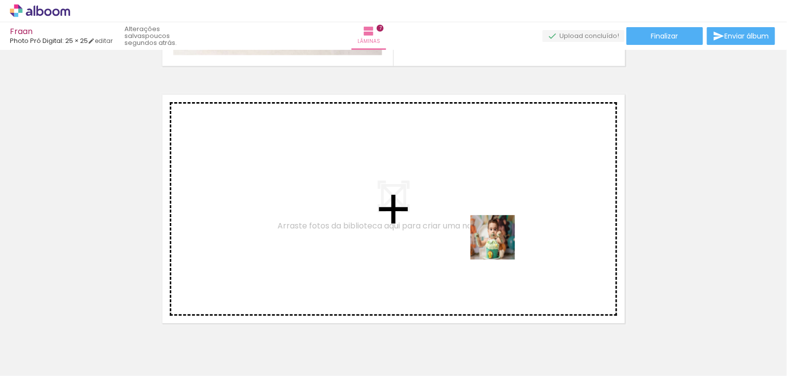
drag, startPoint x: 664, startPoint y: 359, endPoint x: 494, endPoint y: 238, distance: 209.1
click at [494, 238] on quentale-workspace at bounding box center [393, 188] width 787 height 376
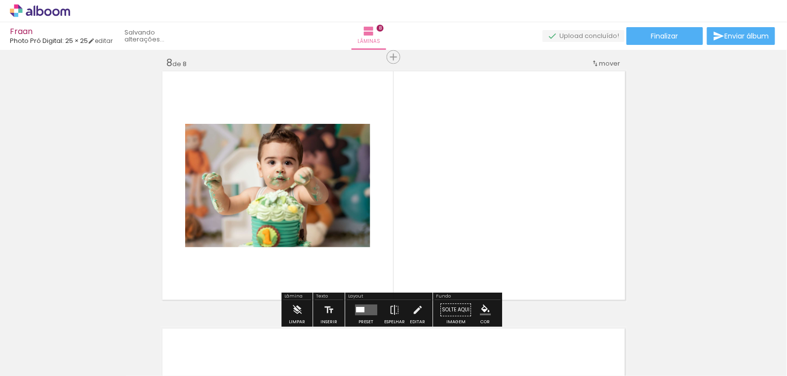
scroll to position [1813, 0]
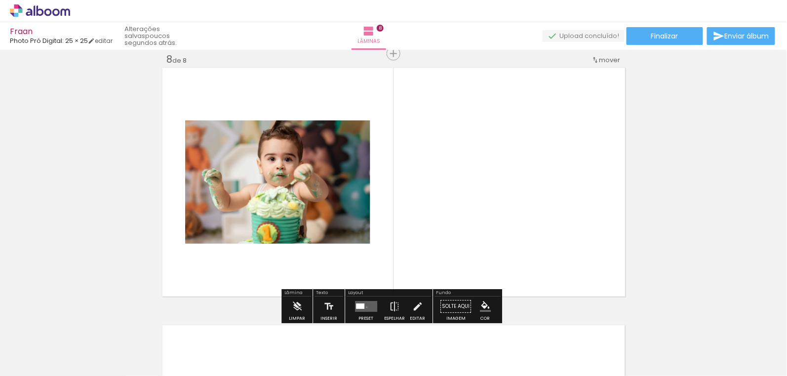
click at [364, 307] on quentale-layouter at bounding box center [366, 307] width 22 height 11
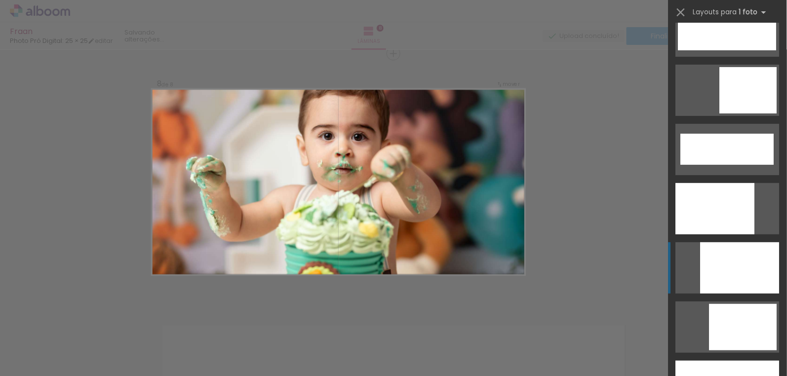
scroll to position [2648, 0]
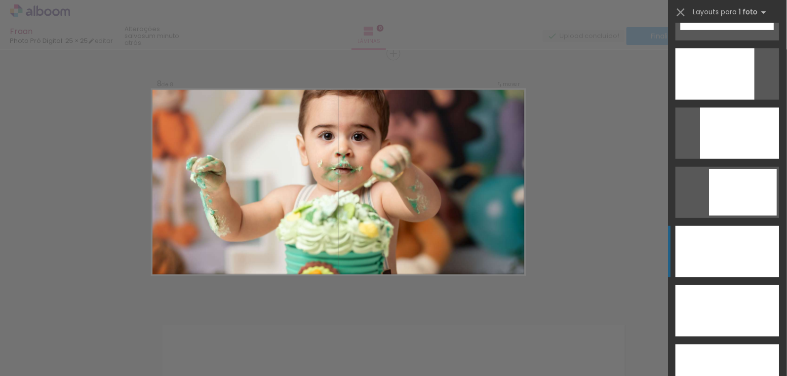
click at [722, 285] on div at bounding box center [728, 310] width 104 height 51
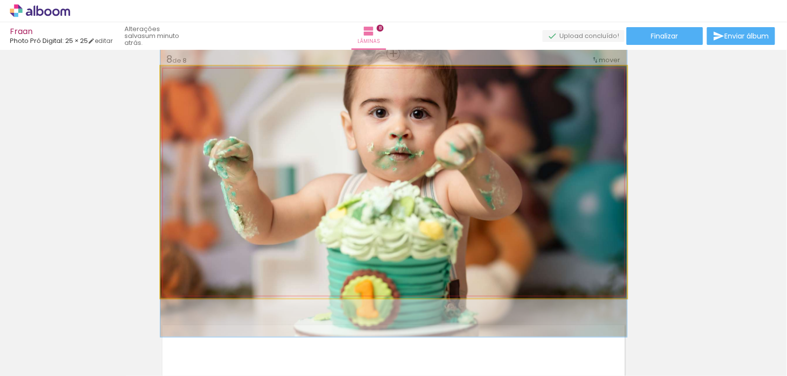
drag, startPoint x: 508, startPoint y: 237, endPoint x: 511, endPoint y: 225, distance: 12.1
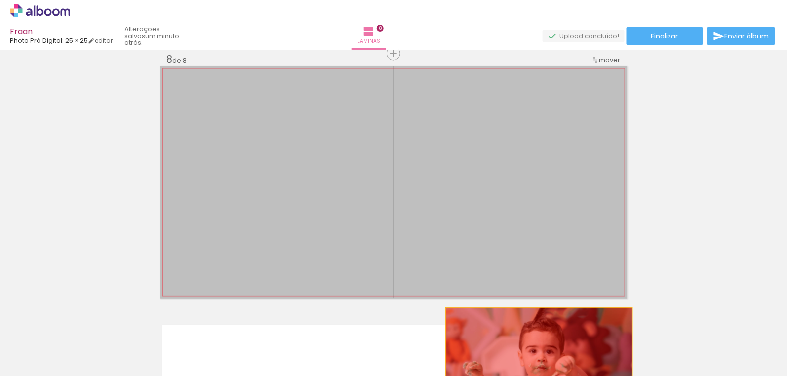
drag, startPoint x: 513, startPoint y: 235, endPoint x: 535, endPoint y: 355, distance: 122.5
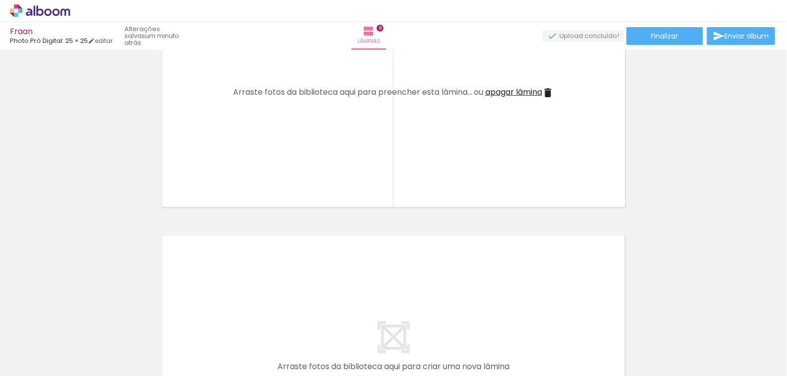
scroll to position [0, 701]
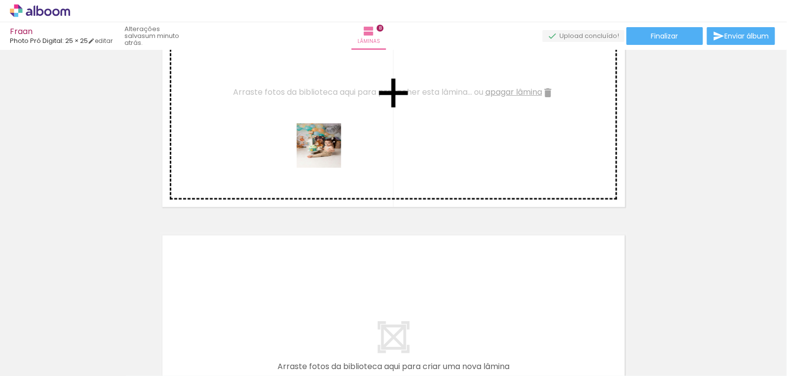
drag, startPoint x: 342, startPoint y: 351, endPoint x: 326, endPoint y: 153, distance: 198.6
click at [326, 153] on quentale-workspace at bounding box center [393, 188] width 787 height 376
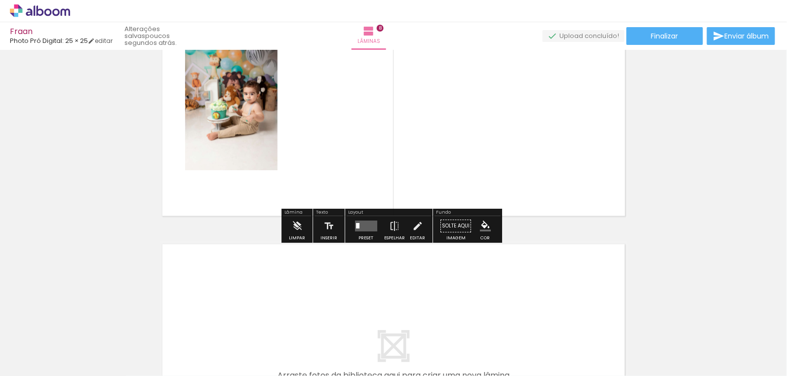
scroll to position [1903, 0]
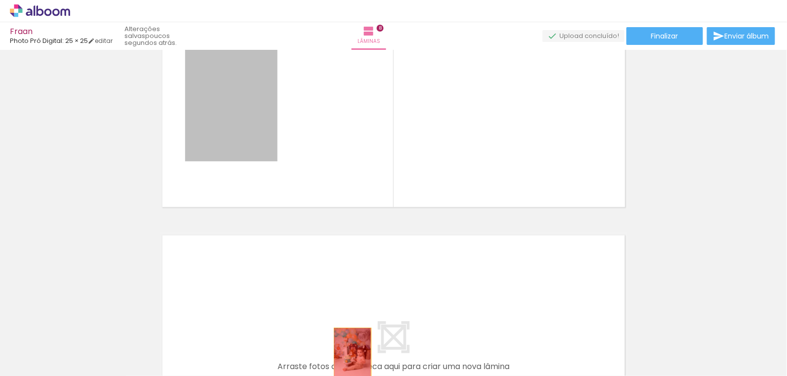
drag, startPoint x: 232, startPoint y: 115, endPoint x: 349, endPoint y: 356, distance: 267.9
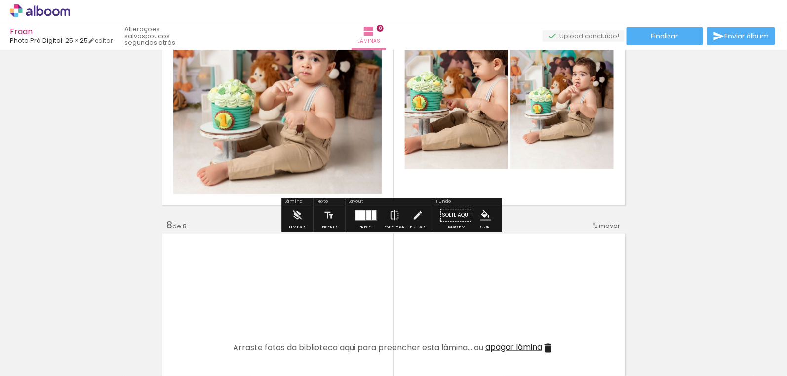
scroll to position [1588, 0]
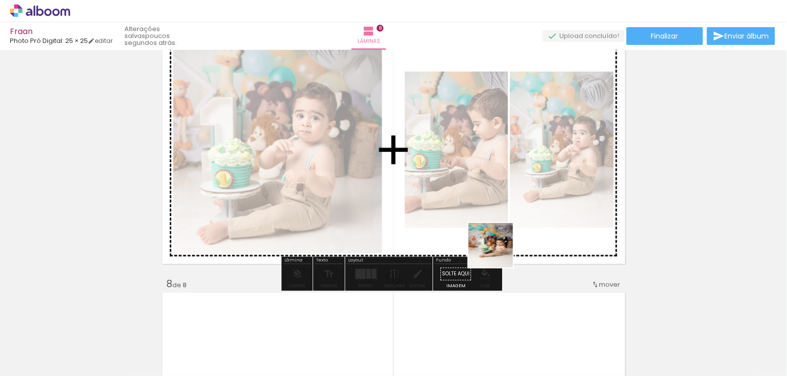
drag, startPoint x: 239, startPoint y: 343, endPoint x: 502, endPoint y: 247, distance: 279.3
click at [502, 247] on quentale-workspace at bounding box center [393, 188] width 787 height 376
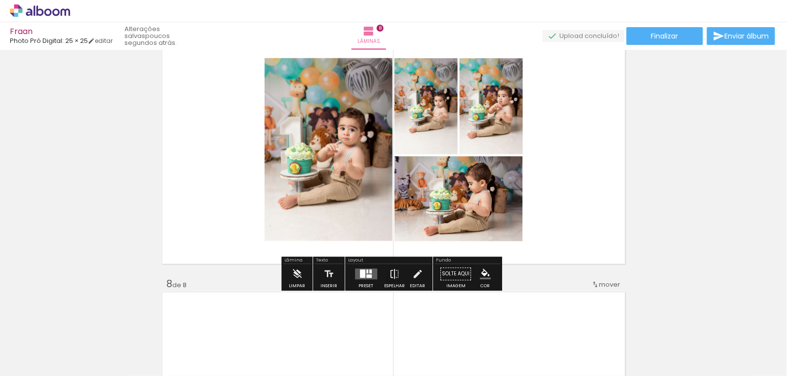
click at [370, 276] on quentale-layouter at bounding box center [366, 274] width 22 height 11
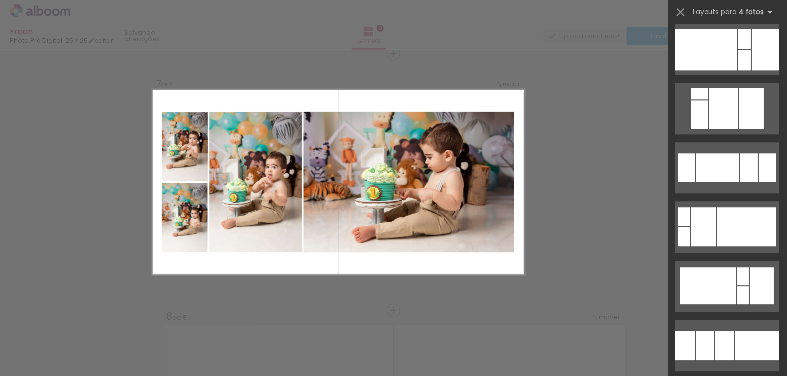
scroll to position [2020, 0]
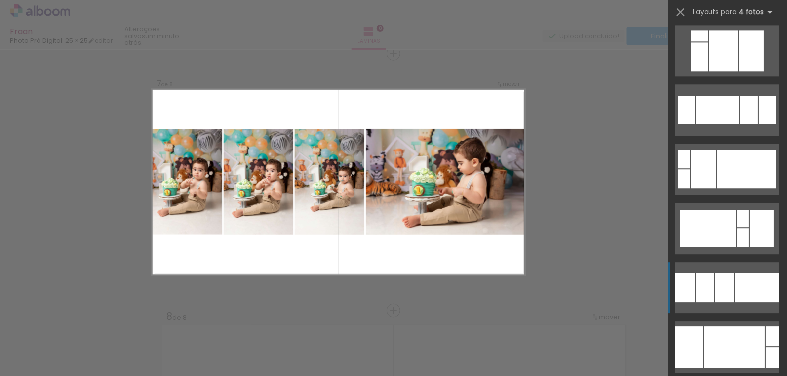
click at [720, 277] on div at bounding box center [725, 288] width 19 height 30
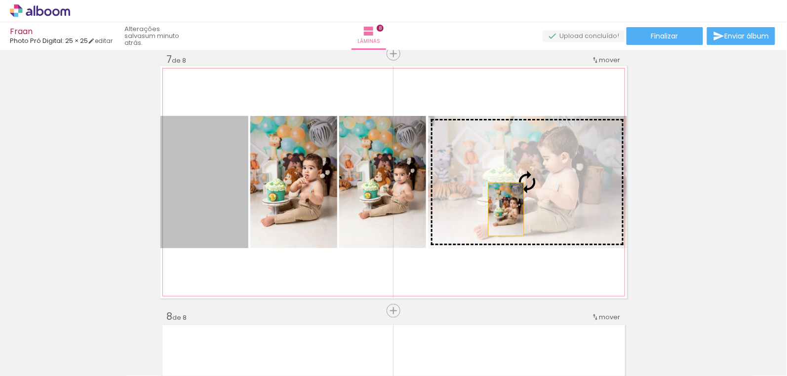
drag, startPoint x: 221, startPoint y: 210, endPoint x: 503, endPoint y: 209, distance: 281.9
click at [0, 0] on slot at bounding box center [0, 0] width 0 height 0
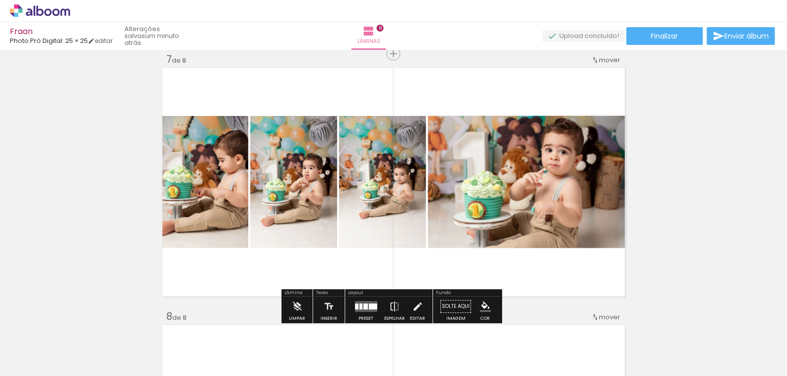
click at [197, 215] on quentale-photo at bounding box center [204, 182] width 88 height 132
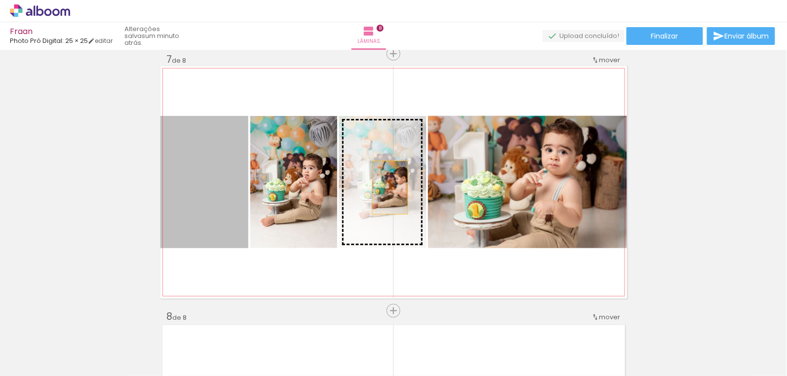
drag, startPoint x: 372, startPoint y: 188, endPoint x: 387, endPoint y: 188, distance: 14.3
click at [0, 0] on slot at bounding box center [0, 0] width 0 height 0
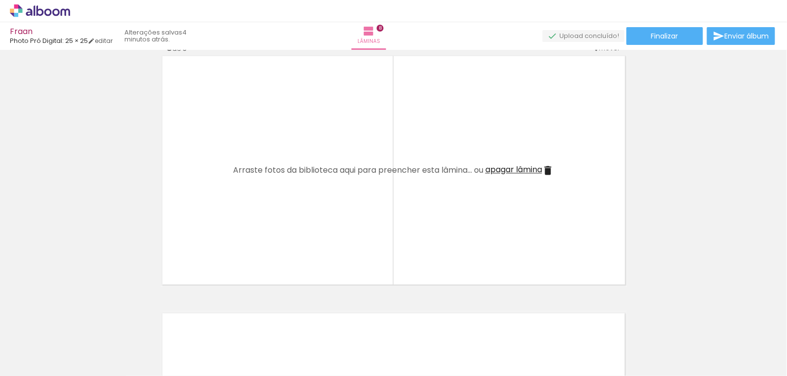
scroll to position [0, 955]
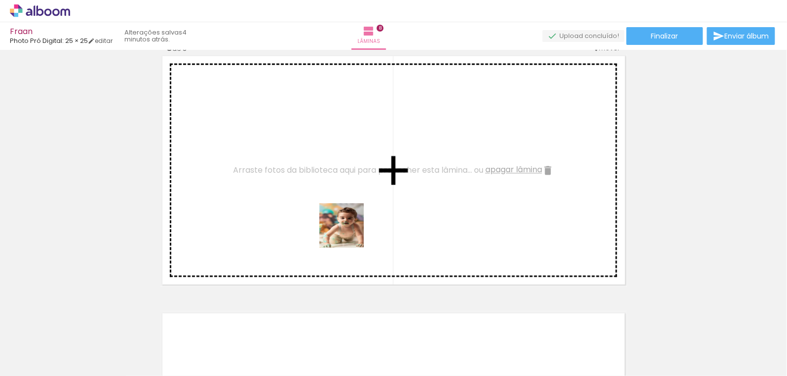
drag, startPoint x: 435, startPoint y: 357, endPoint x: 349, endPoint y: 233, distance: 151.2
click at [349, 233] on quentale-workspace at bounding box center [393, 188] width 787 height 376
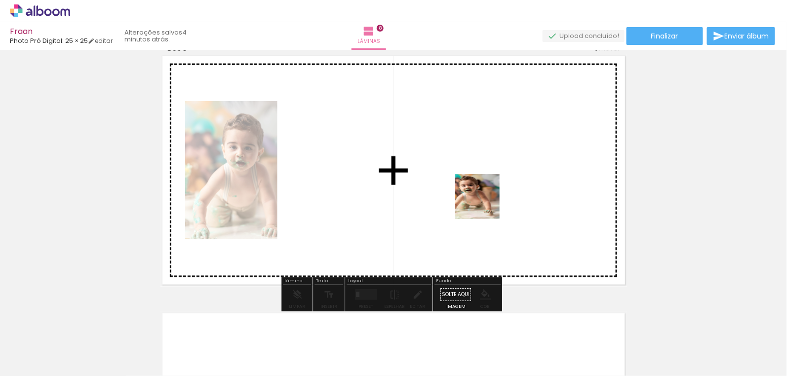
drag, startPoint x: 466, startPoint y: 332, endPoint x: 485, endPoint y: 204, distance: 129.8
click at [485, 204] on quentale-workspace at bounding box center [393, 188] width 787 height 376
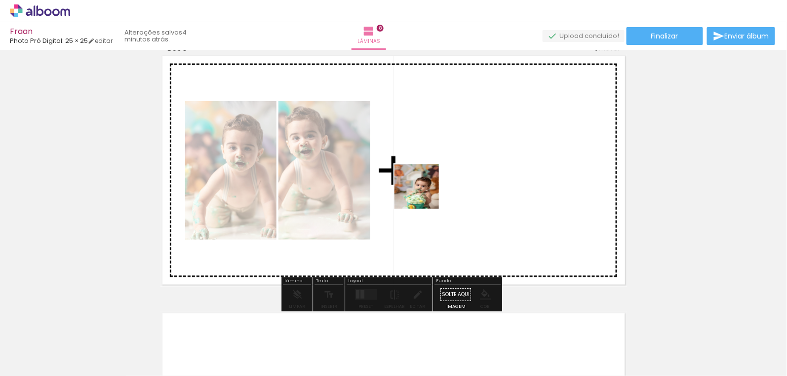
drag, startPoint x: 381, startPoint y: 354, endPoint x: 424, endPoint y: 194, distance: 165.8
click at [424, 194] on quentale-workspace at bounding box center [393, 188] width 787 height 376
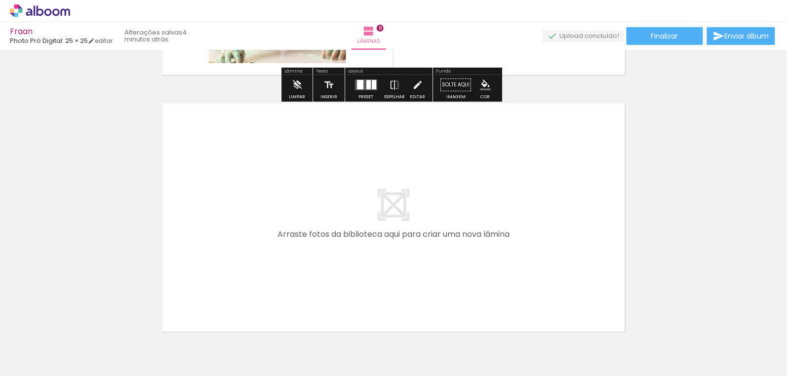
scroll to position [2050, 0]
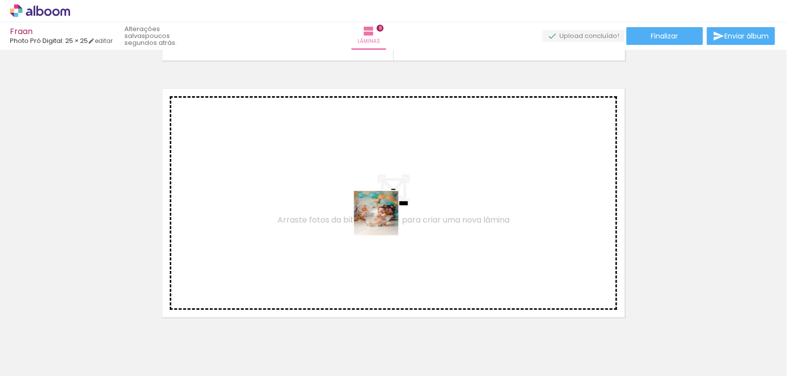
drag, startPoint x: 581, startPoint y: 356, endPoint x: 384, endPoint y: 221, distance: 239.4
click at [384, 221] on quentale-workspace at bounding box center [393, 188] width 787 height 376
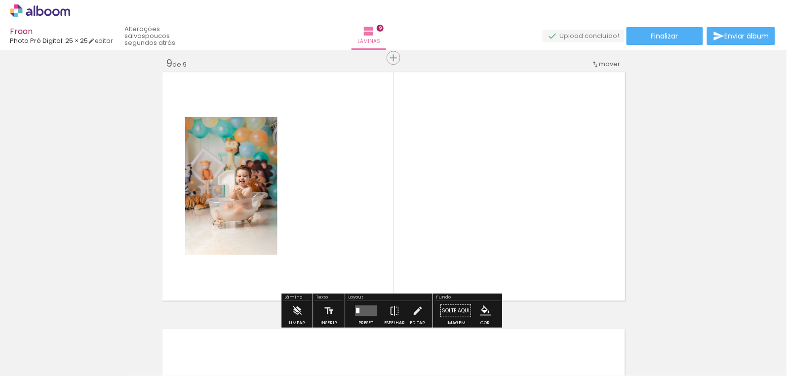
scroll to position [2070, 0]
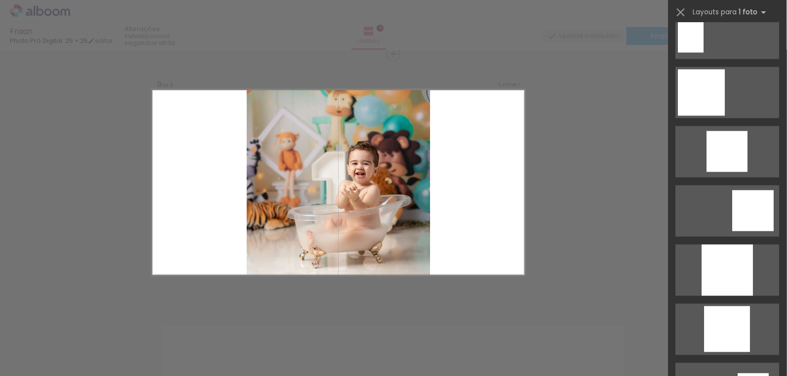
scroll to position [628, 0]
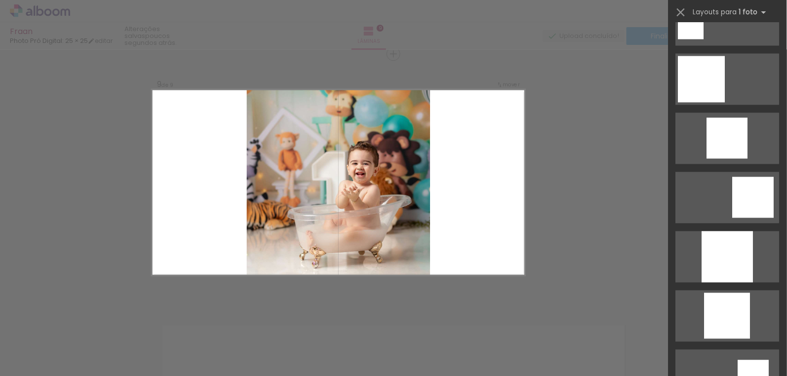
click at [510, 239] on quentale-layouter at bounding box center [338, 182] width 373 height 186
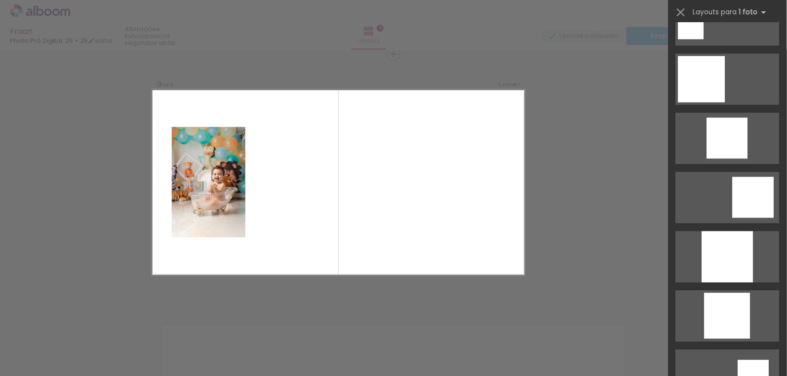
scroll to position [0, 0]
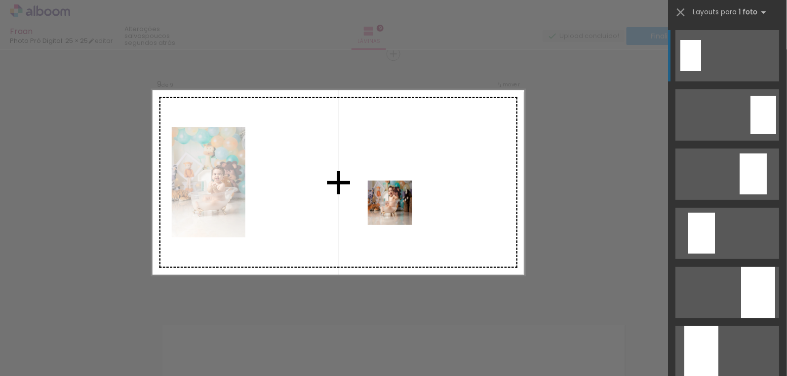
drag, startPoint x: 537, startPoint y: 356, endPoint x: 397, endPoint y: 210, distance: 201.5
click at [397, 210] on quentale-workspace at bounding box center [393, 188] width 787 height 376
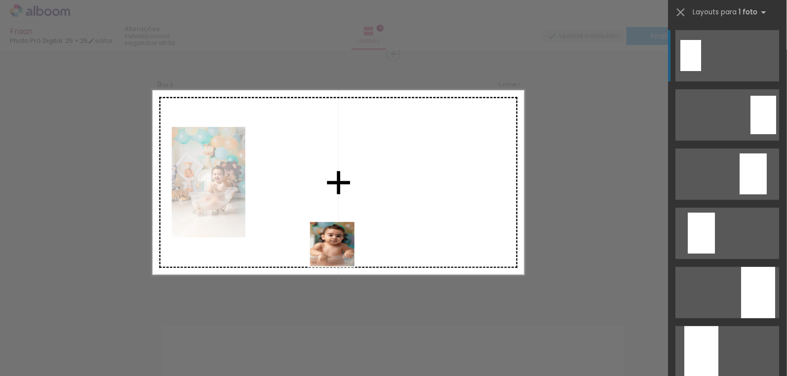
drag, startPoint x: 657, startPoint y: 354, endPoint x: 309, endPoint y: 227, distance: 370.5
click at [309, 227] on quentale-workspace at bounding box center [393, 188] width 787 height 376
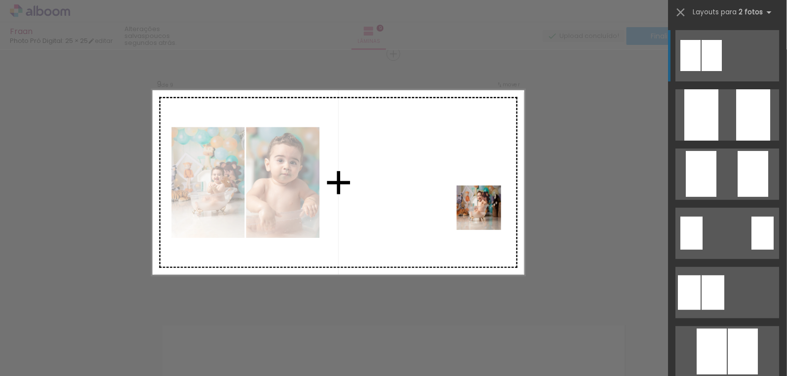
drag, startPoint x: 538, startPoint y: 355, endPoint x: 484, endPoint y: 213, distance: 151.4
click at [484, 213] on quentale-workspace at bounding box center [393, 188] width 787 height 376
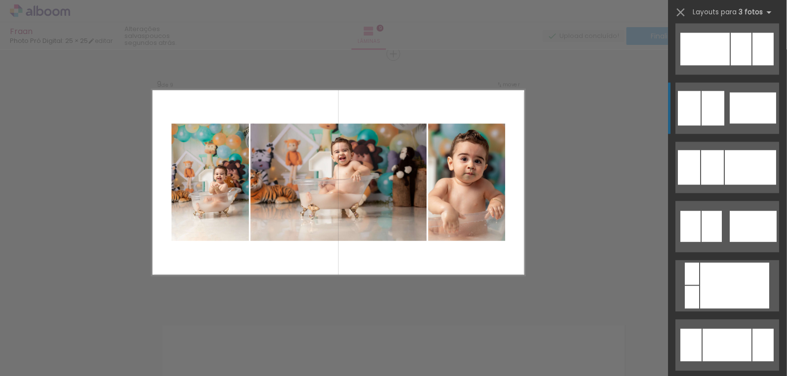
scroll to position [763, 0]
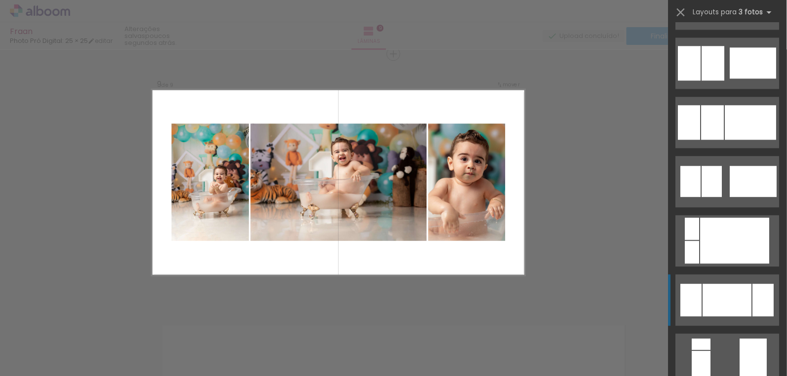
click at [742, 264] on div at bounding box center [735, 241] width 69 height 46
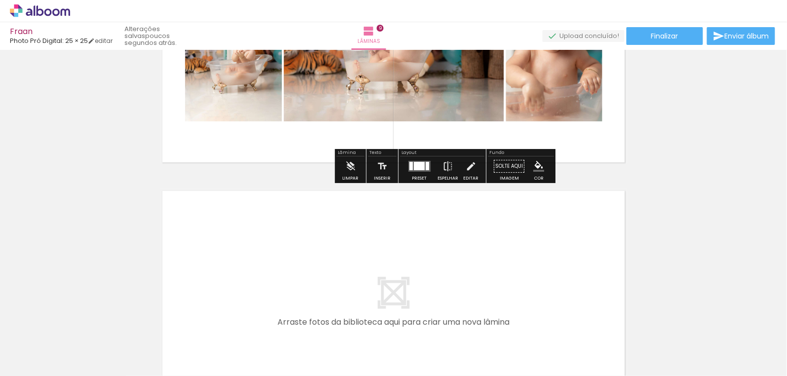
scroll to position [2070, 0]
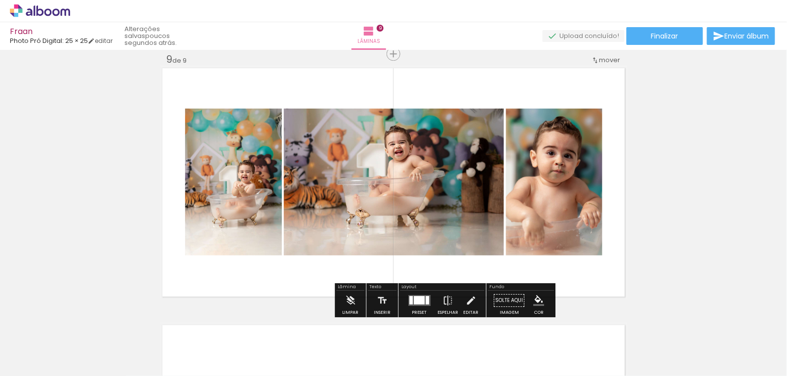
drag, startPoint x: 422, startPoint y: 298, endPoint x: 653, endPoint y: 254, distance: 235.3
click at [423, 298] on quentale-layouter at bounding box center [419, 300] width 22 height 11
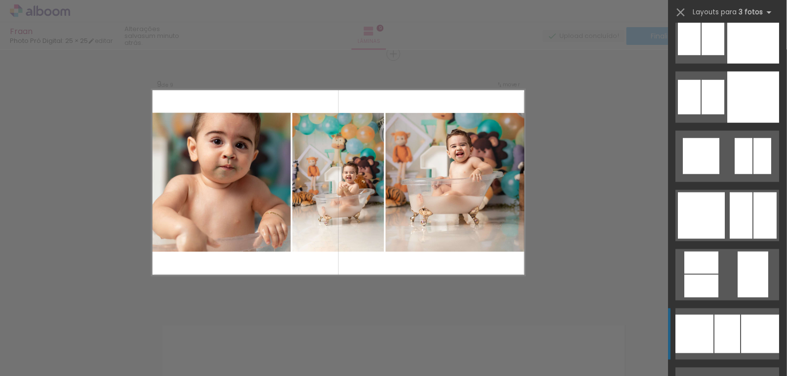
scroll to position [2788, 0]
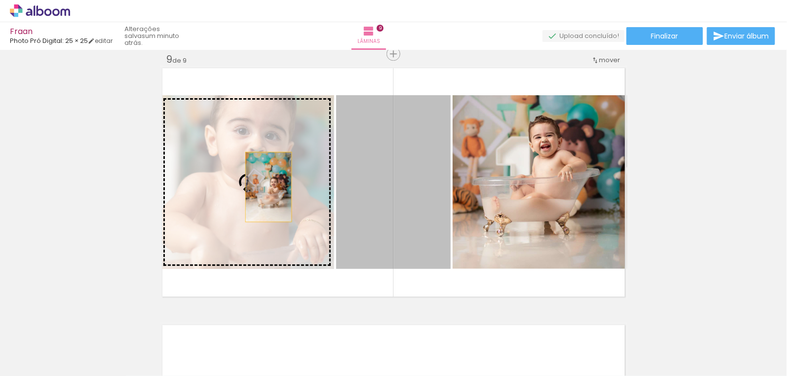
drag, startPoint x: 373, startPoint y: 209, endPoint x: 253, endPoint y: 184, distance: 122.0
click at [0, 0] on slot at bounding box center [0, 0] width 0 height 0
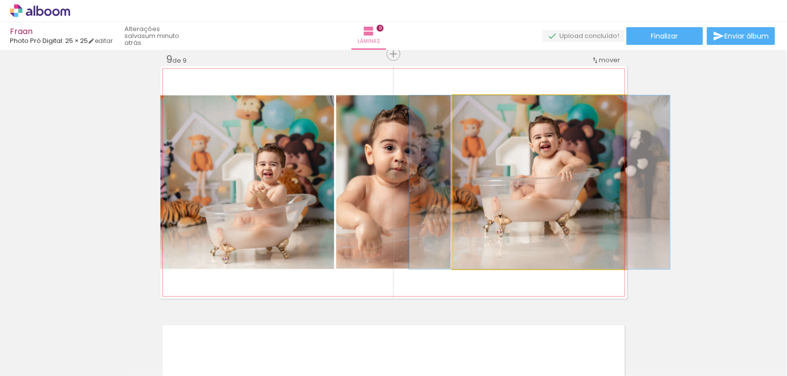
click at [531, 219] on quentale-photo at bounding box center [540, 182] width 174 height 174
drag, startPoint x: 565, startPoint y: 208, endPoint x: 563, endPoint y: 232, distance: 24.2
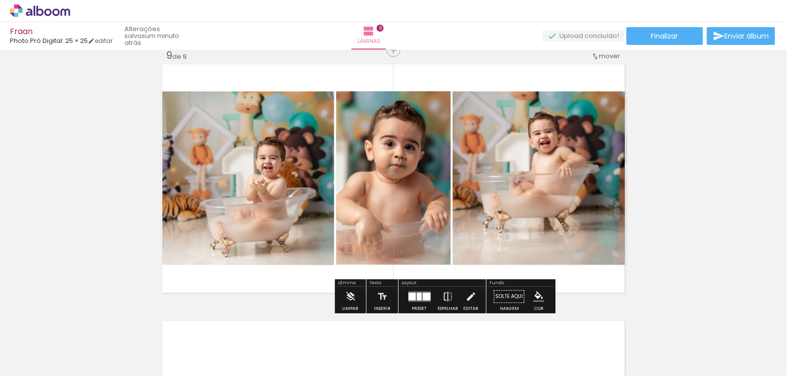
scroll to position [2115, 0]
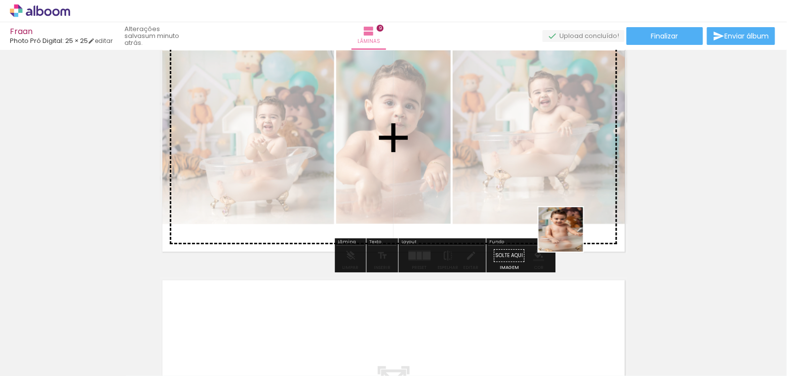
drag, startPoint x: 682, startPoint y: 350, endPoint x: 568, endPoint y: 237, distance: 159.9
click at [568, 237] on quentale-workspace at bounding box center [393, 188] width 787 height 376
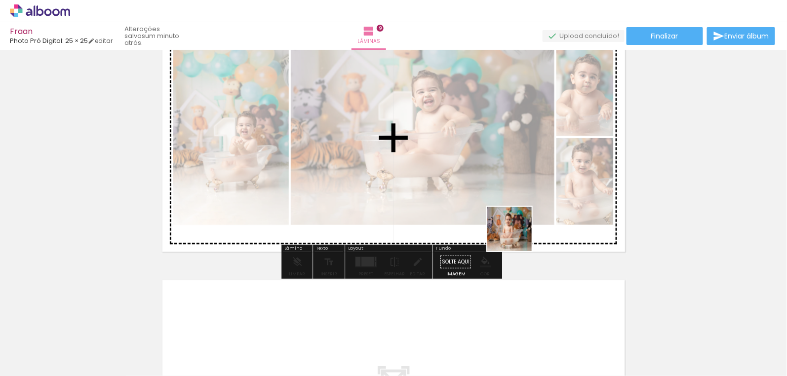
drag, startPoint x: 703, startPoint y: 328, endPoint x: 517, endPoint y: 237, distance: 207.1
click at [517, 237] on quentale-workspace at bounding box center [393, 188] width 787 height 376
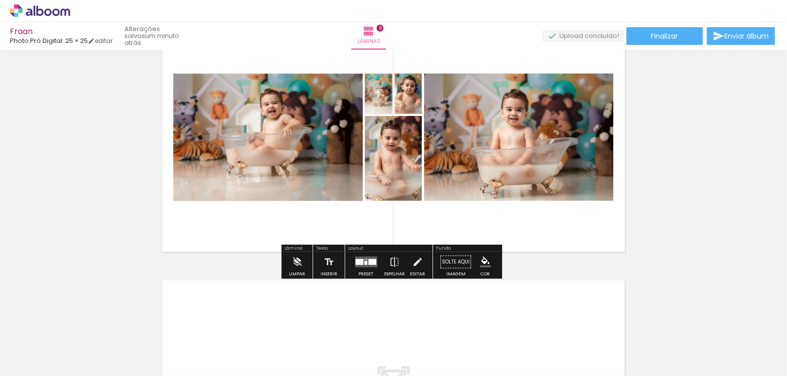
click at [370, 263] on div at bounding box center [372, 262] width 8 height 6
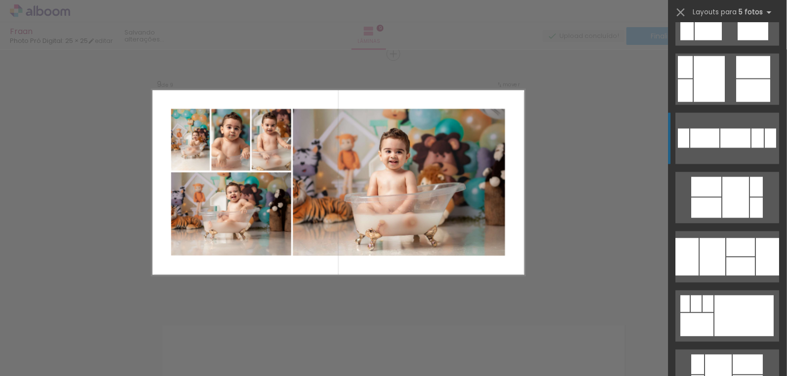
scroll to position [628, 0]
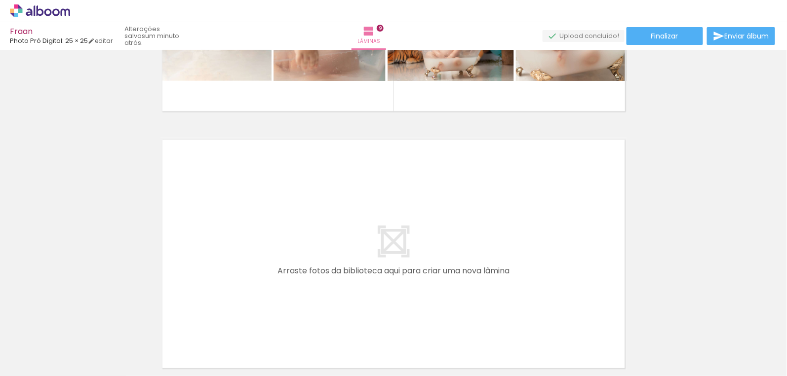
scroll to position [2346, 0]
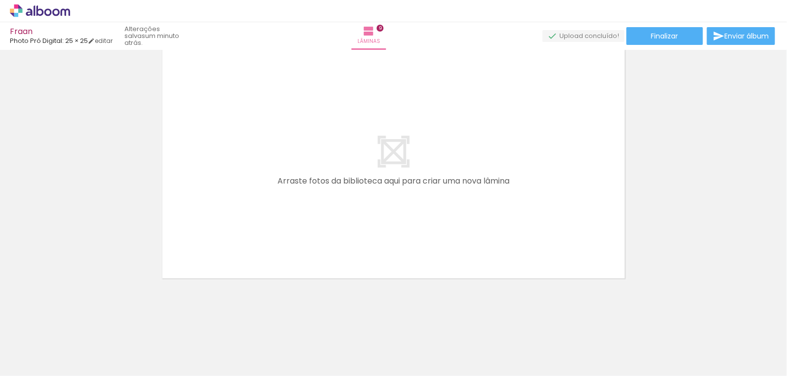
click at [397, 249] on quentale-layouter at bounding box center [393, 164] width 467 height 233
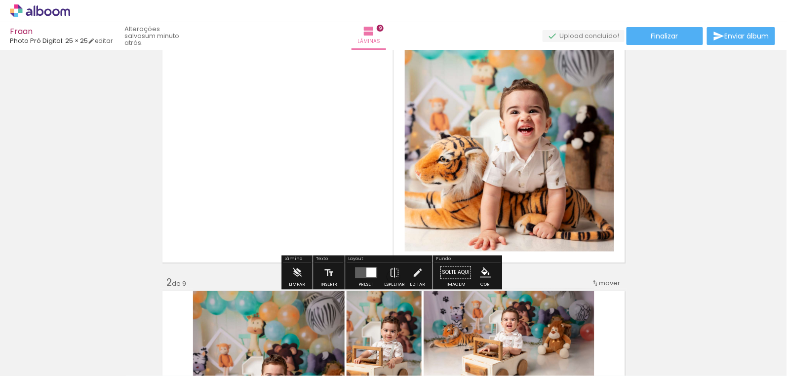
scroll to position [0, 0]
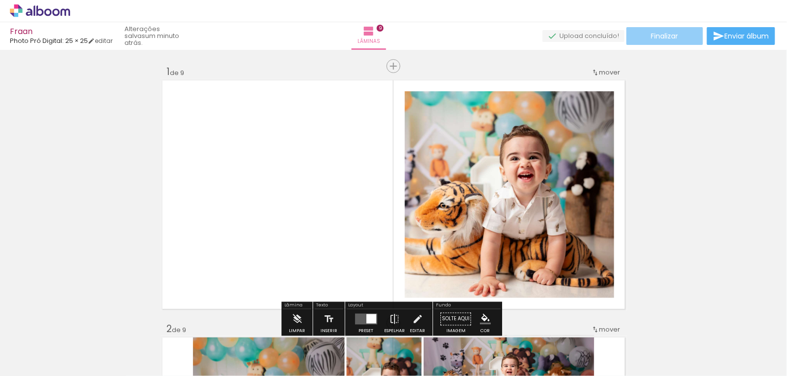
click at [674, 35] on span "Finalizar" at bounding box center [664, 36] width 27 height 7
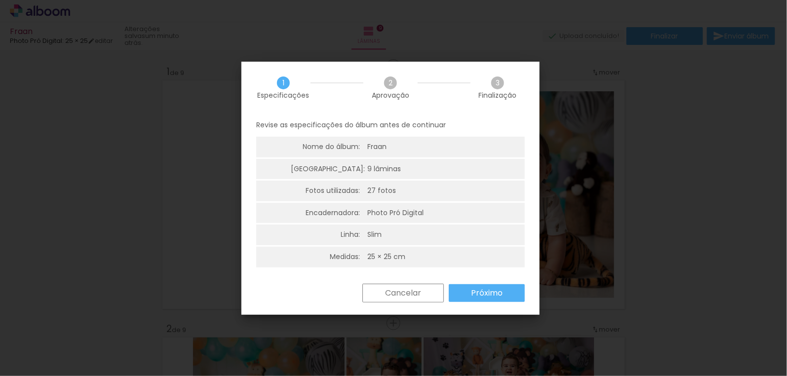
click at [0, 0] on slot "Próximo" at bounding box center [0, 0] width 0 height 0
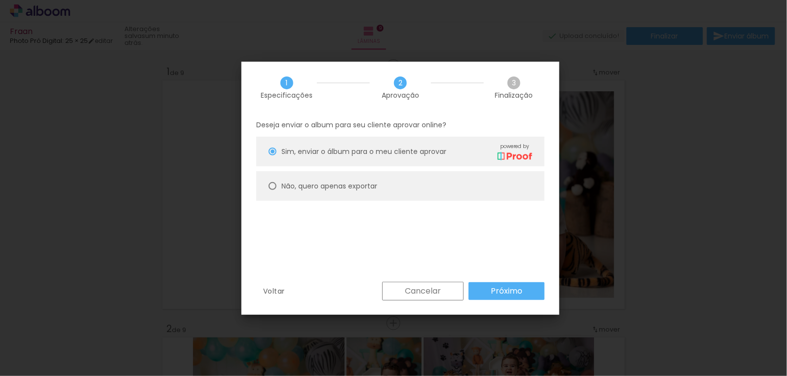
drag, startPoint x: 362, startPoint y: 186, endPoint x: 489, endPoint y: 260, distance: 147.6
click at [0, 0] on slot "Não, quero apenas exportar" at bounding box center [0, 0] width 0 height 0
type paper-radio-button "on"
click at [0, 0] on slot "Próximo" at bounding box center [0, 0] width 0 height 0
type input "Alta, 300 DPI"
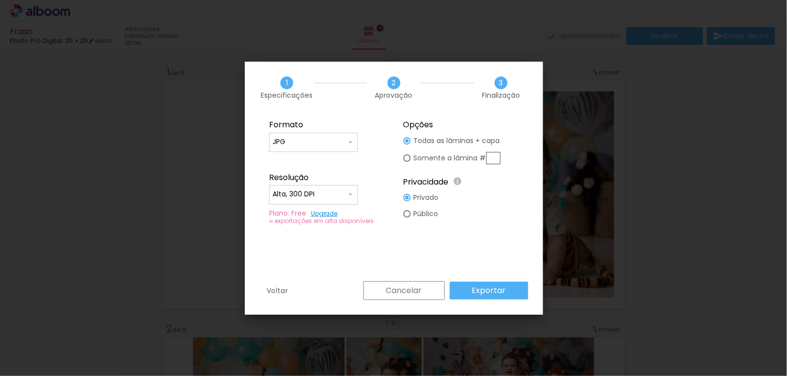
click at [0, 0] on slot "Exportar" at bounding box center [0, 0] width 0 height 0
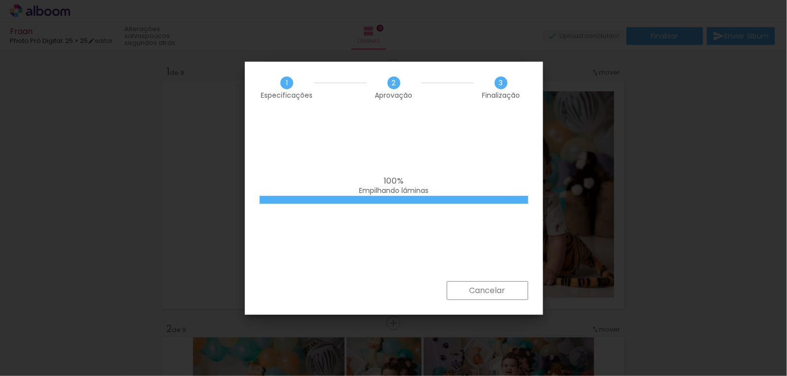
scroll to position [0, 955]
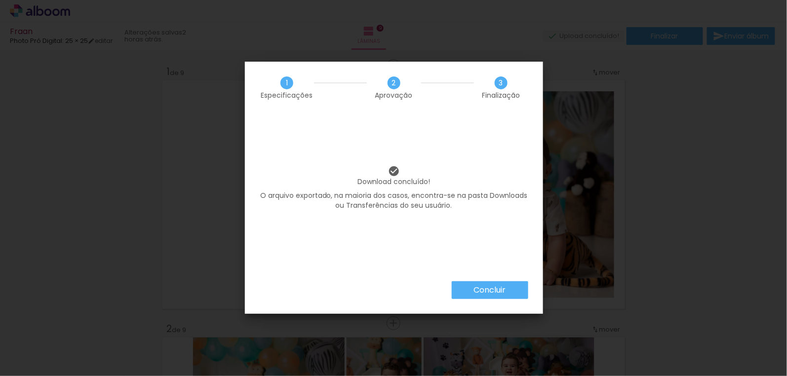
scroll to position [0, 955]
click at [671, 239] on iron-overlay-backdrop at bounding box center [393, 188] width 787 height 376
click at [0, 0] on slot "Concluir" at bounding box center [0, 0] width 0 height 0
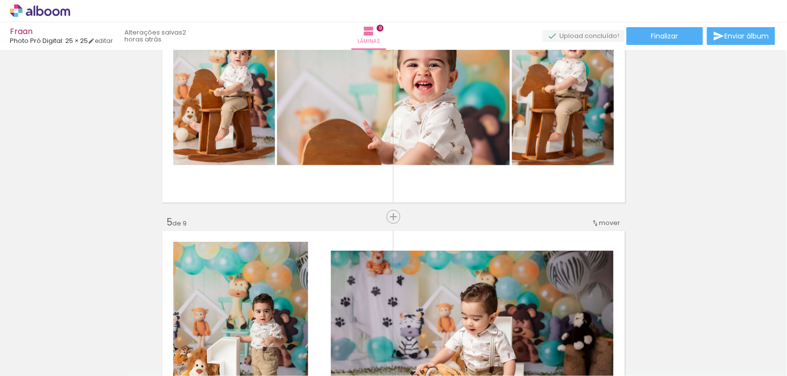
scroll to position [898, 0]
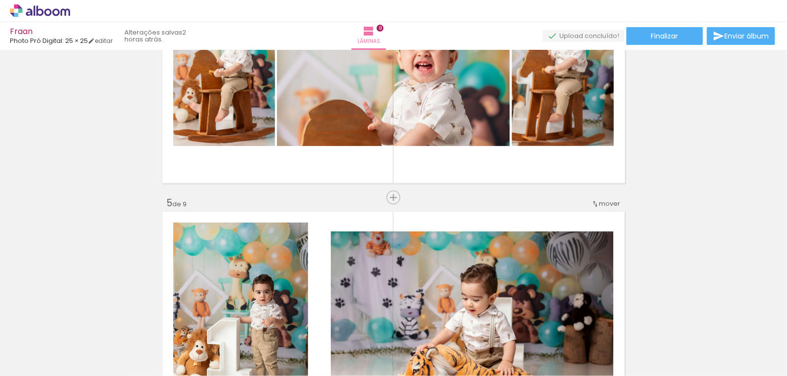
scroll to position [0, 31]
